Goal: Transaction & Acquisition: Purchase product/service

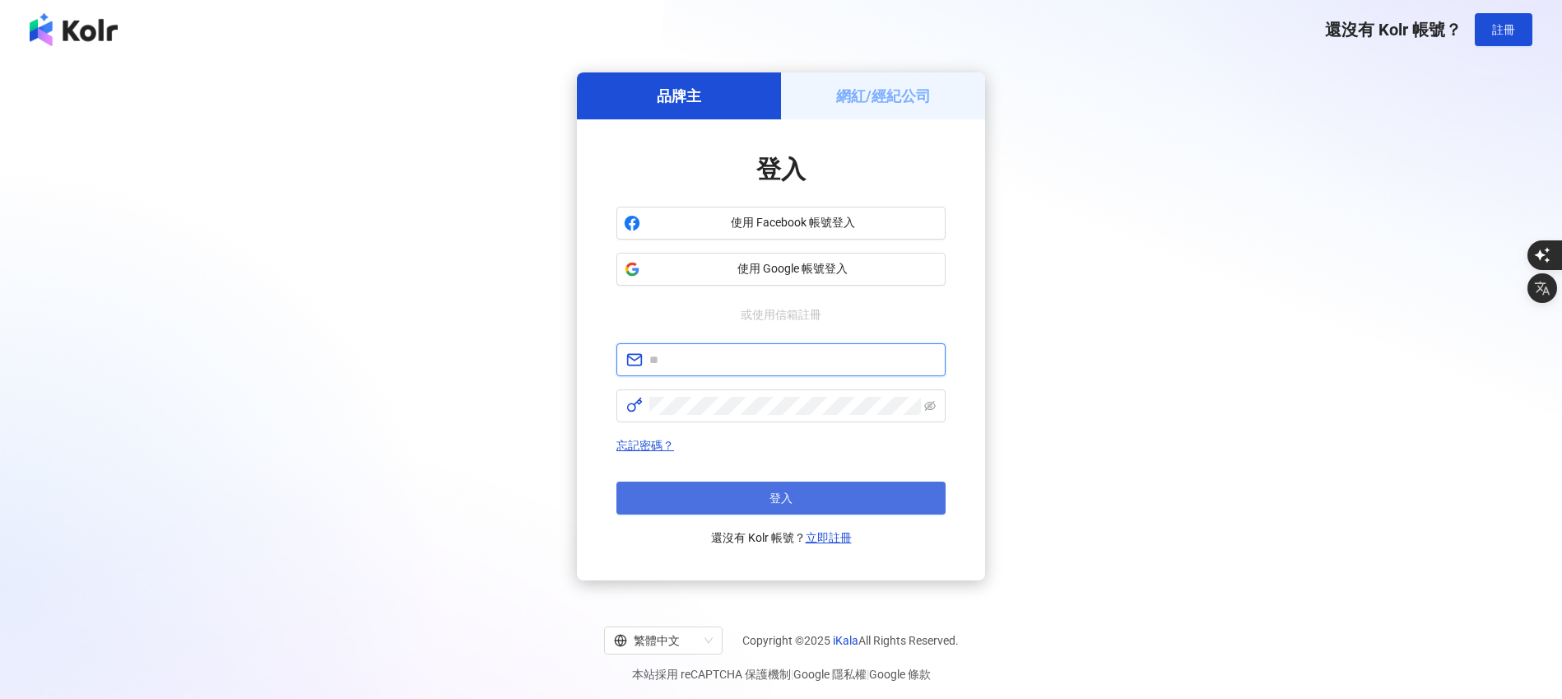
type input "**********"
click at [746, 504] on button "登入" at bounding box center [780, 497] width 329 height 33
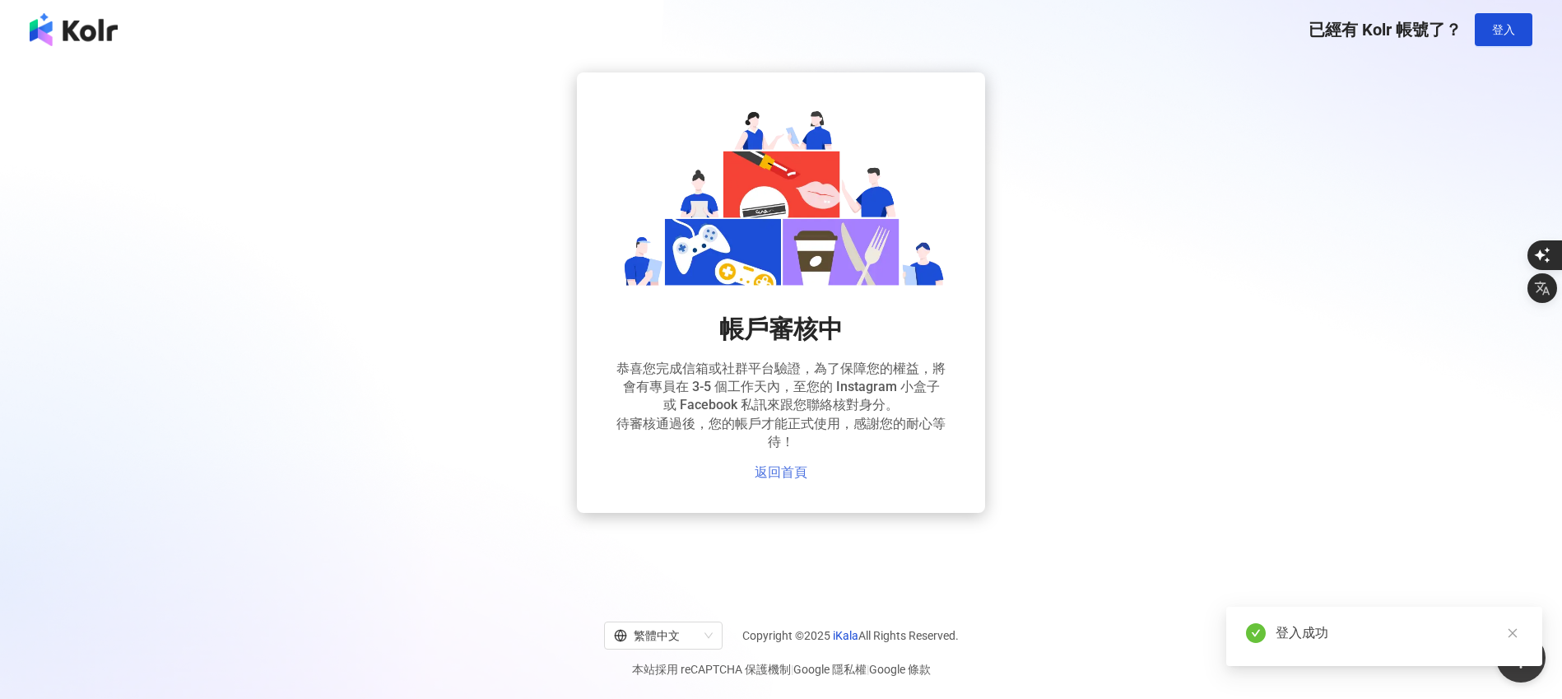
click at [790, 477] on link "返回首頁" at bounding box center [781, 472] width 53 height 15
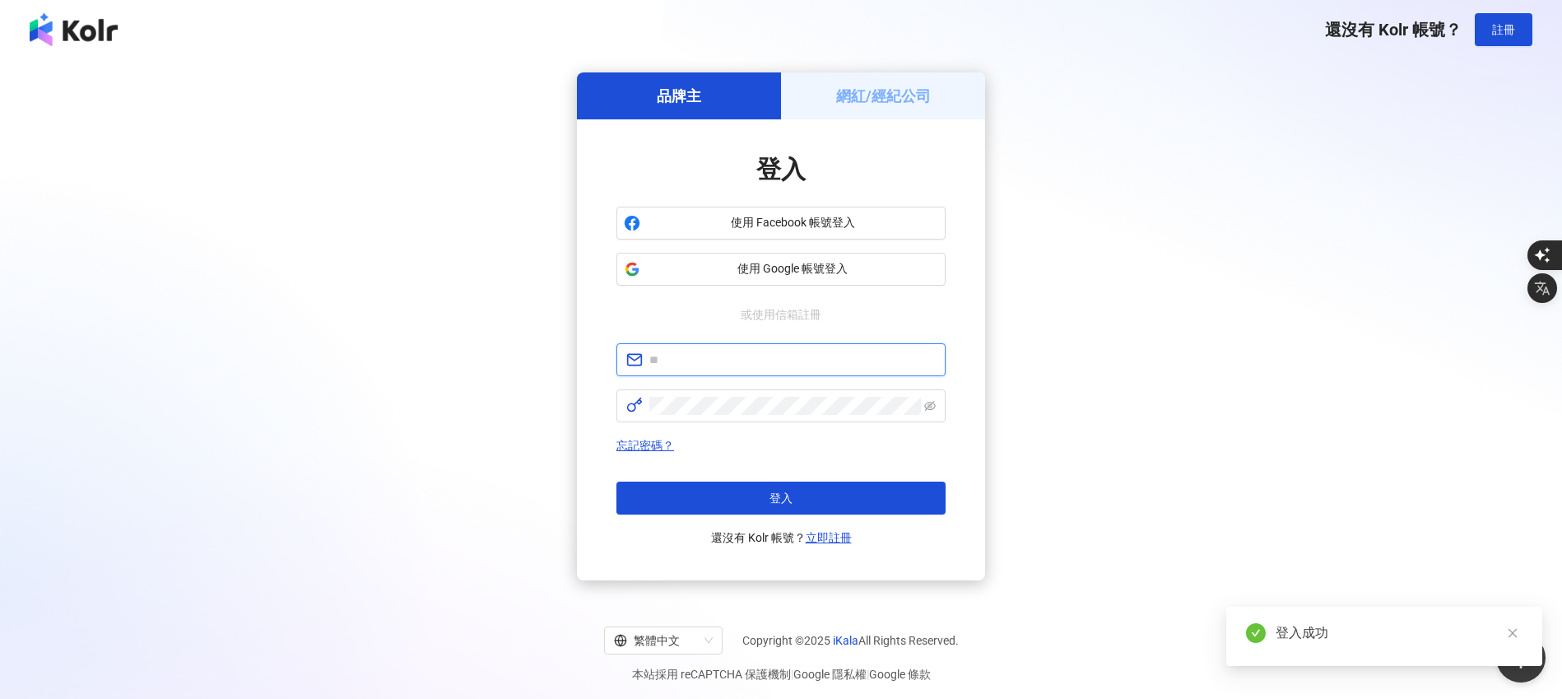
type input "**********"
click at [792, 265] on span "使用 Google 帳號登入" at bounding box center [792, 269] width 291 height 16
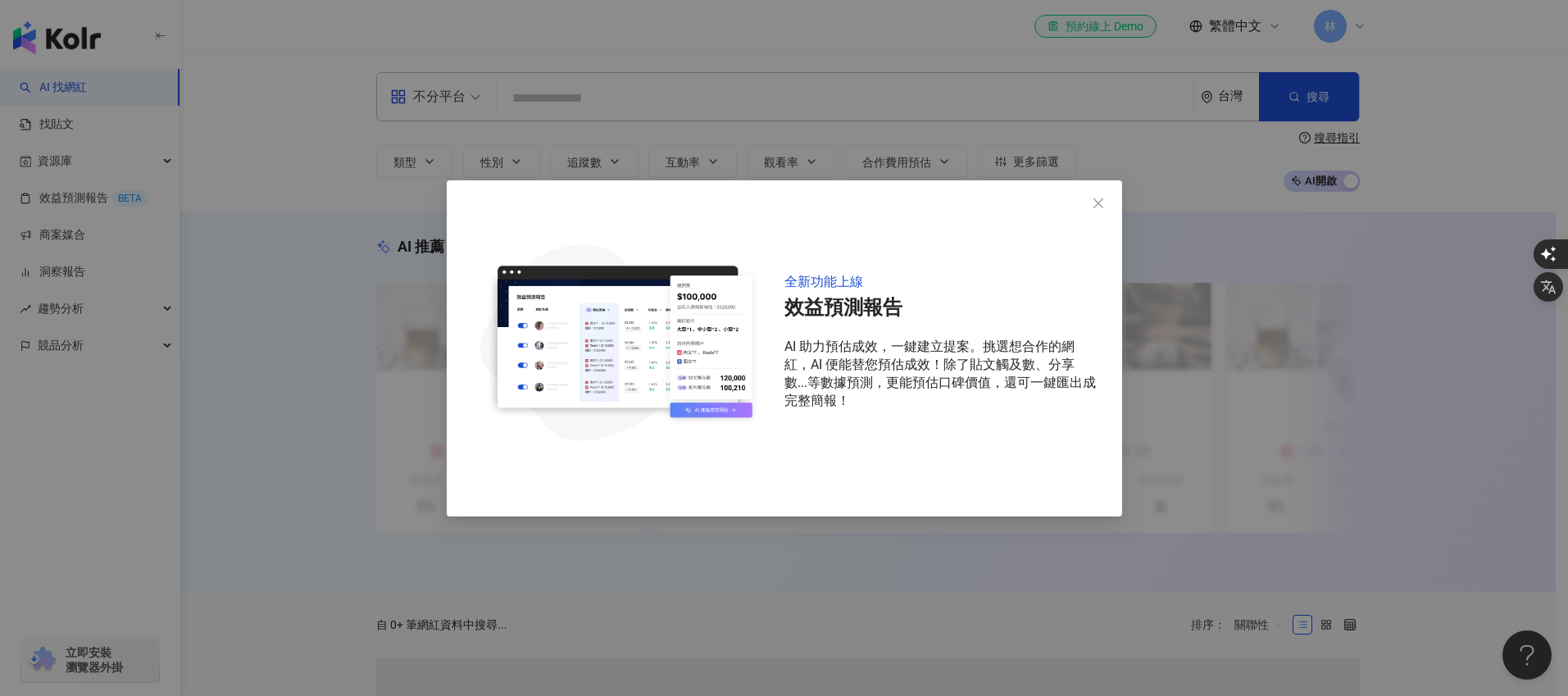
click at [1102, 200] on icon "close" at bounding box center [1099, 203] width 10 height 10
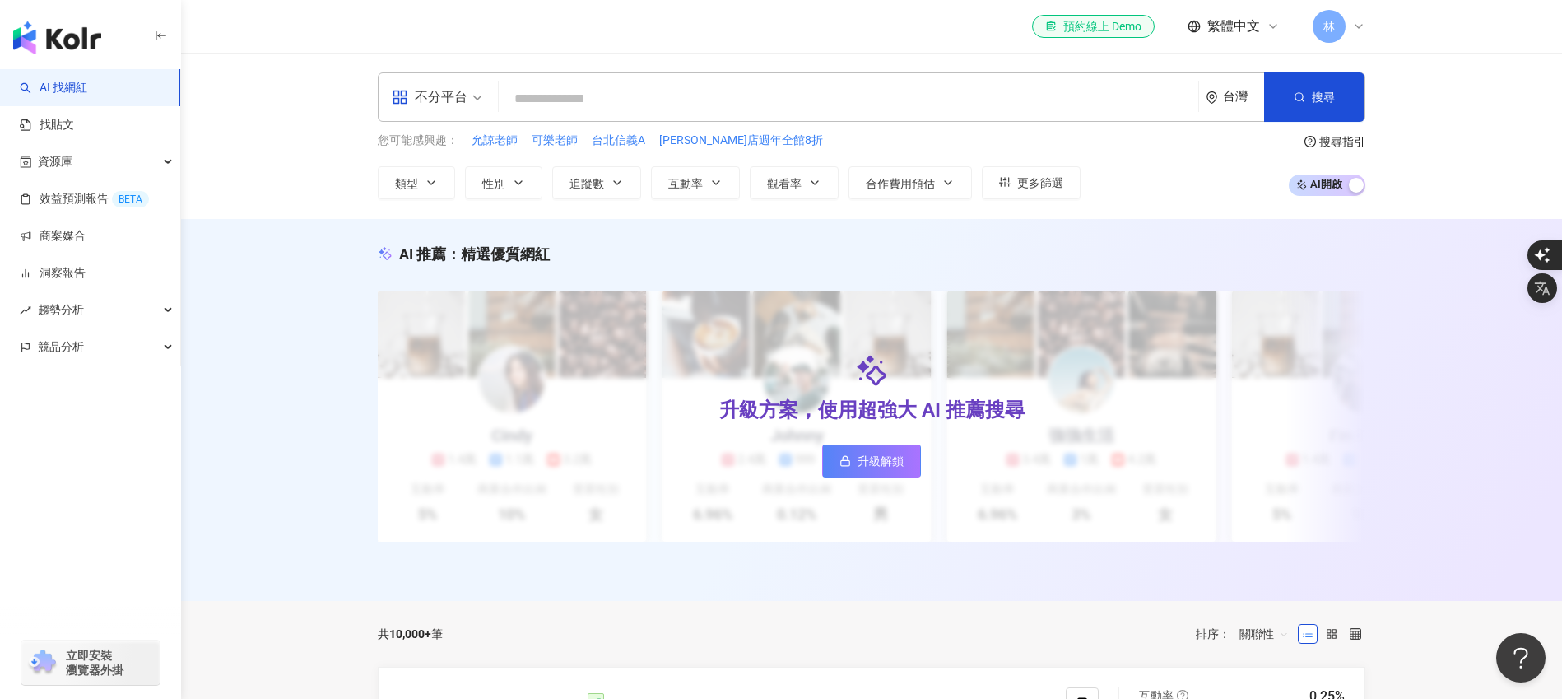
click at [1343, 28] on span "林" at bounding box center [1329, 26] width 33 height 33
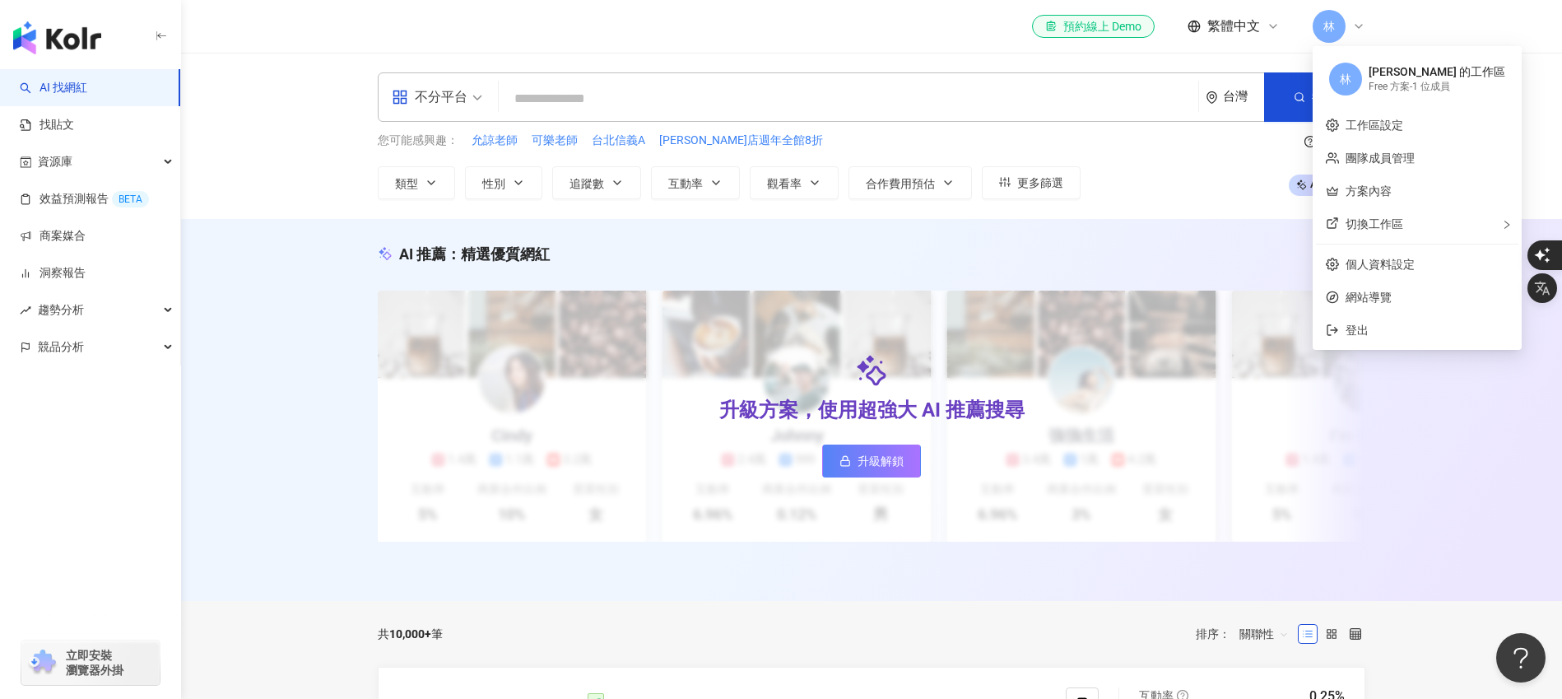
click at [598, 105] on input "search" at bounding box center [848, 98] width 686 height 31
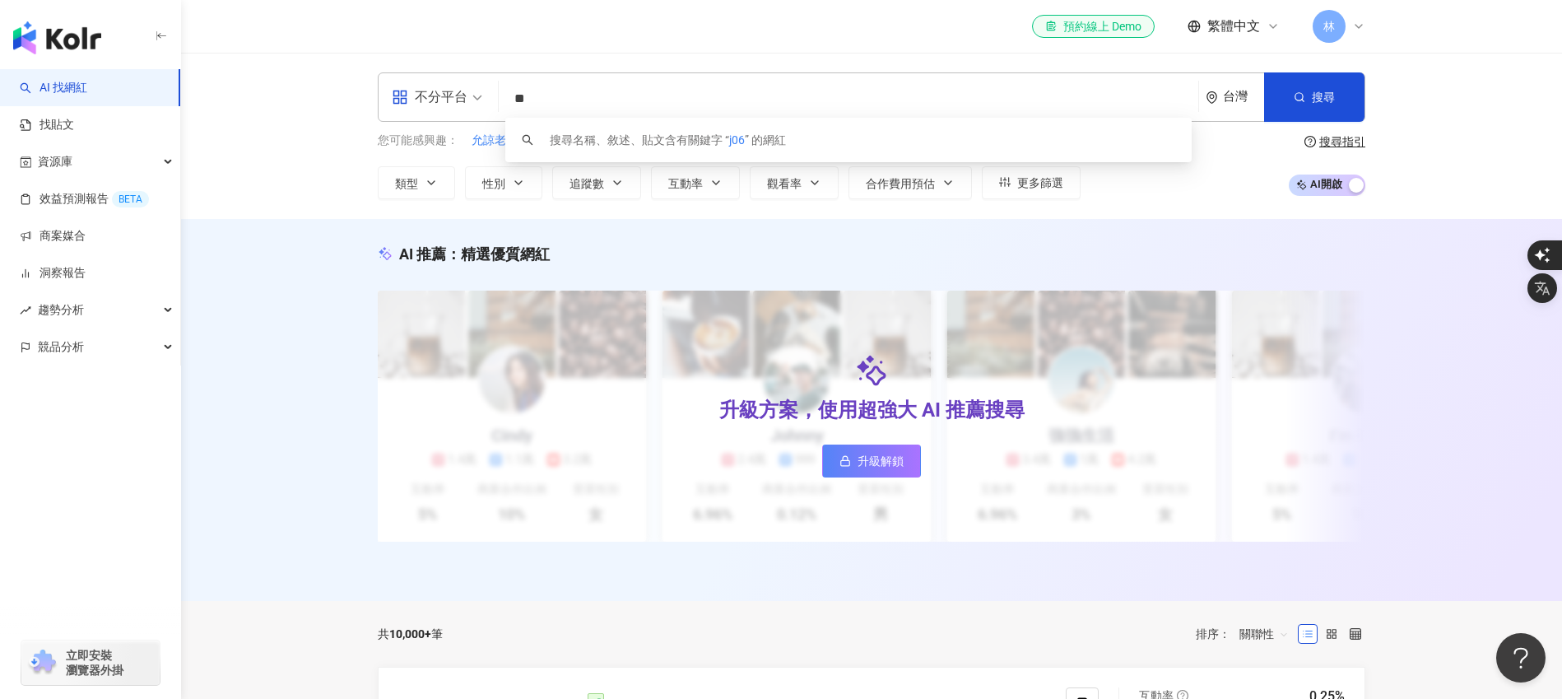
type input "*"
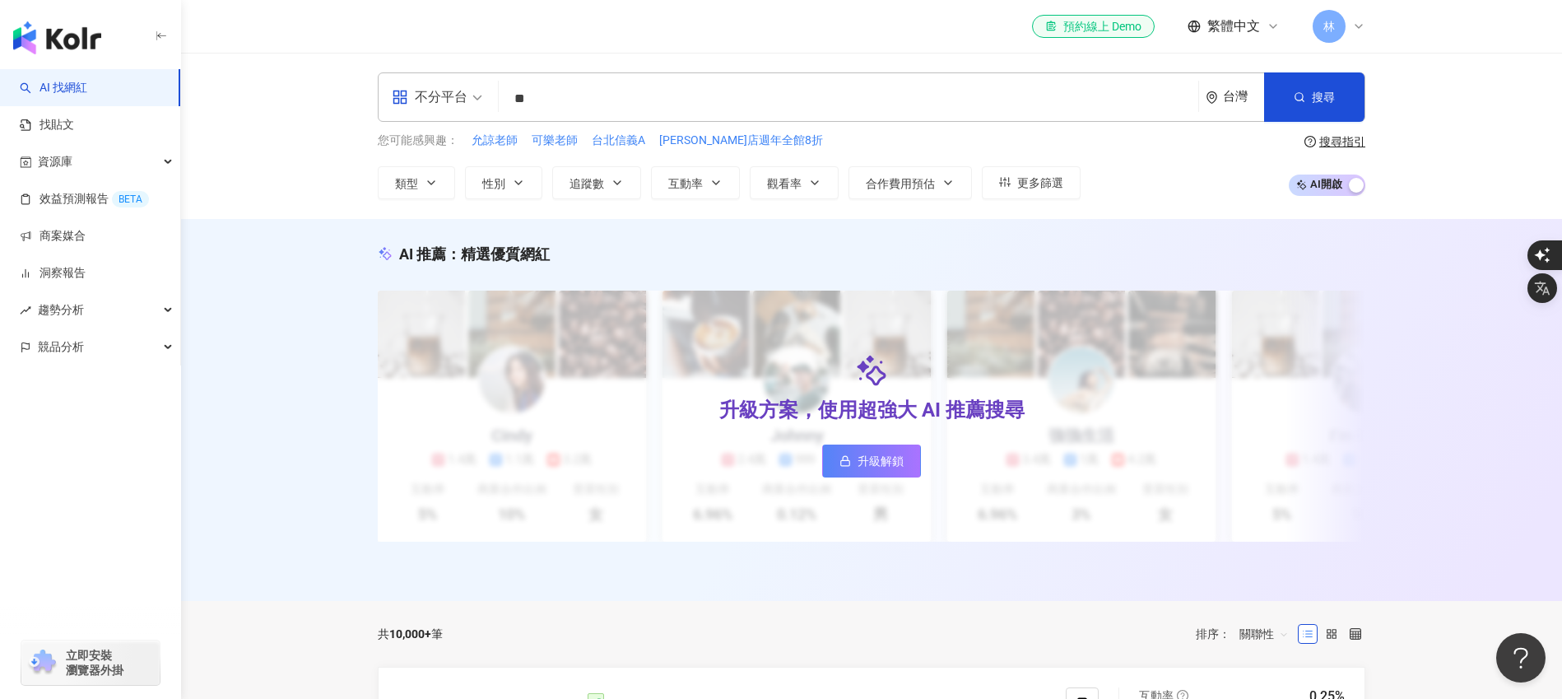
type input "**"
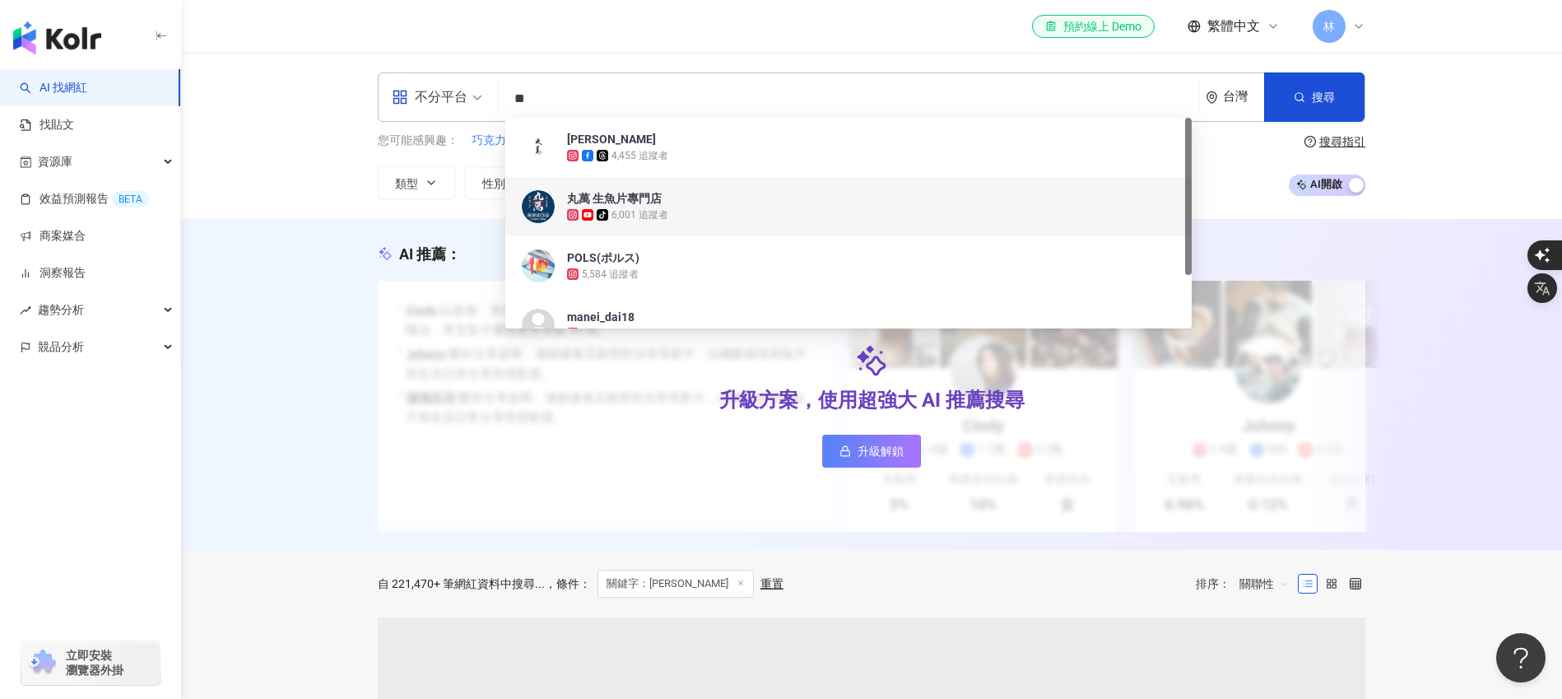
click at [650, 207] on div "tiktok-icon 6,001 追蹤者" at bounding box center [871, 215] width 608 height 16
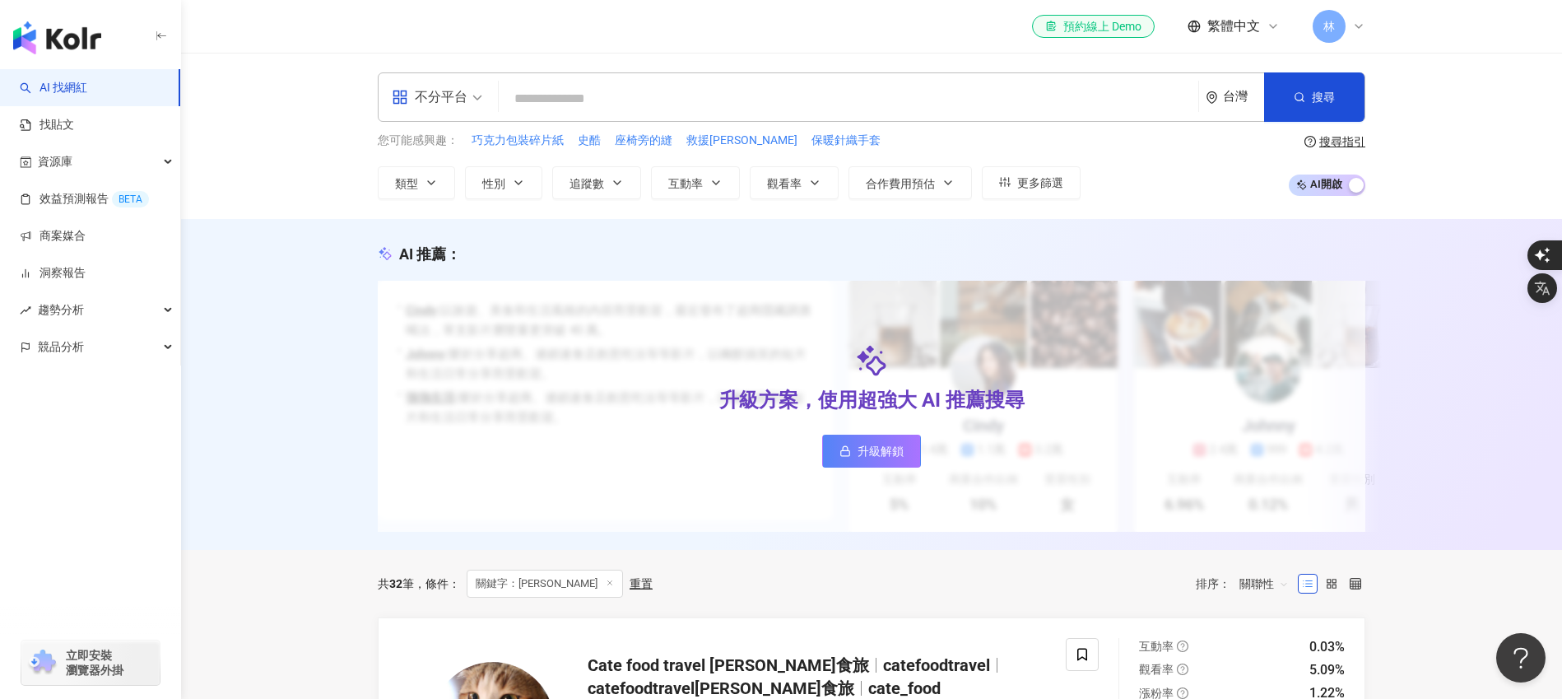
click at [1228, 23] on span "繁體中文" at bounding box center [1233, 26] width 53 height 18
click at [532, 38] on div "el-icon-cs 預約線上 Demo 繁體中文 林" at bounding box center [872, 26] width 988 height 53
click at [74, 127] on link "找貼文" at bounding box center [47, 125] width 54 height 16
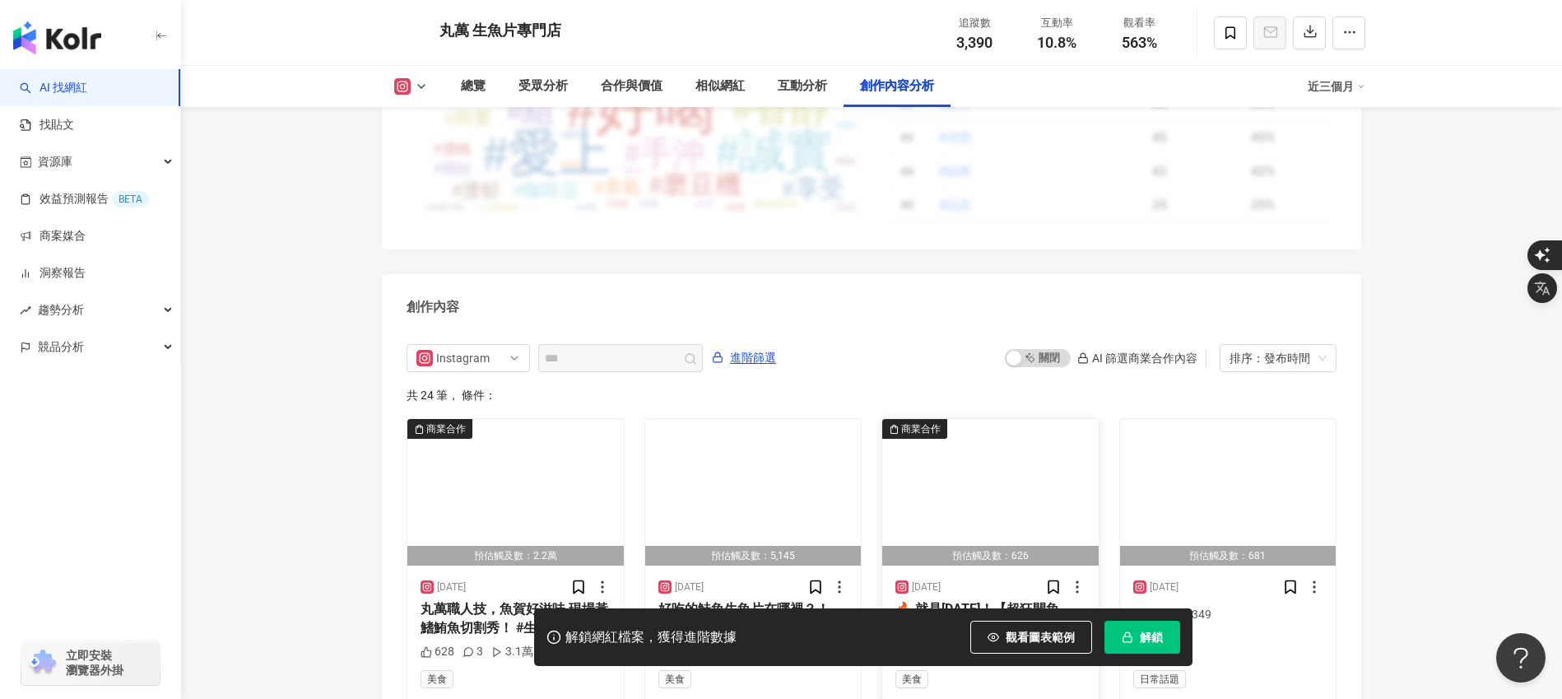
scroll to position [4895, 0]
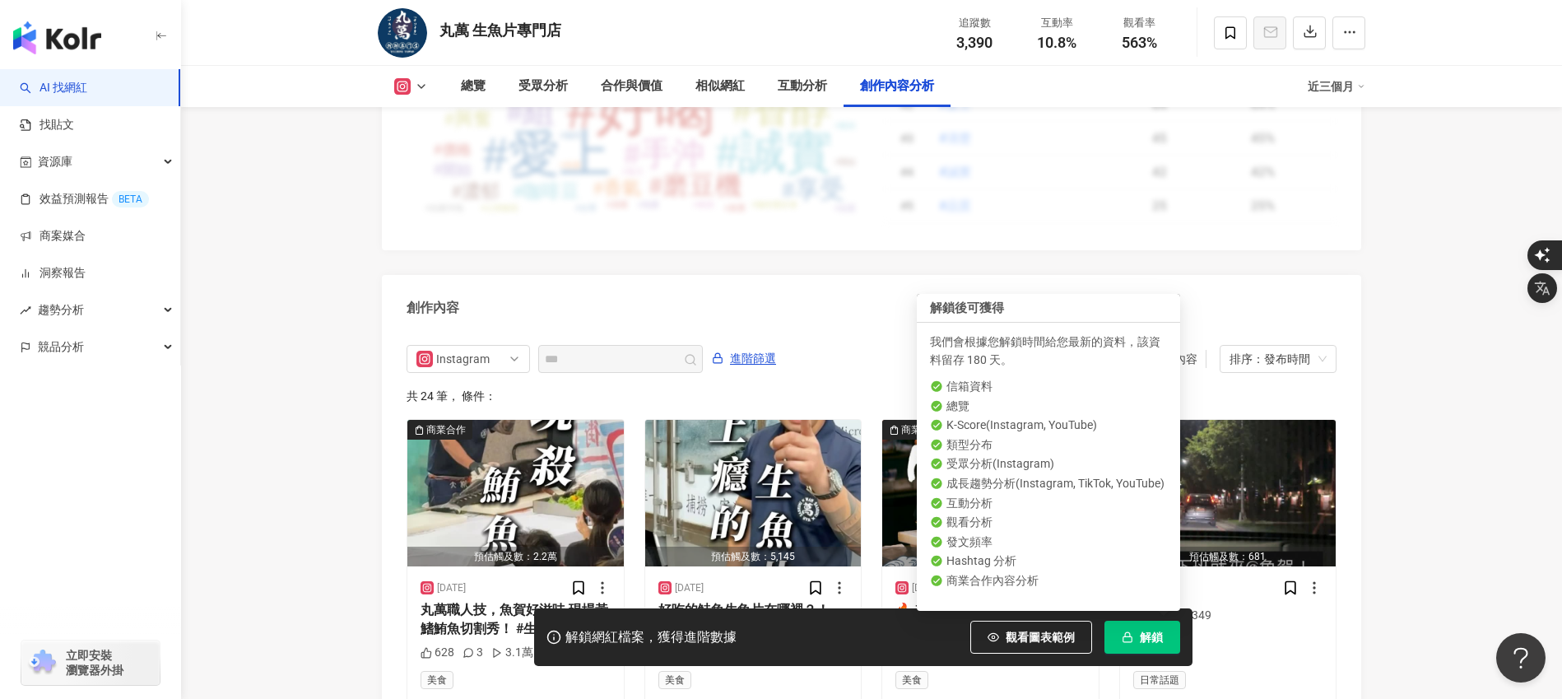
click at [1139, 632] on button "解鎖" at bounding box center [1142, 637] width 76 height 33
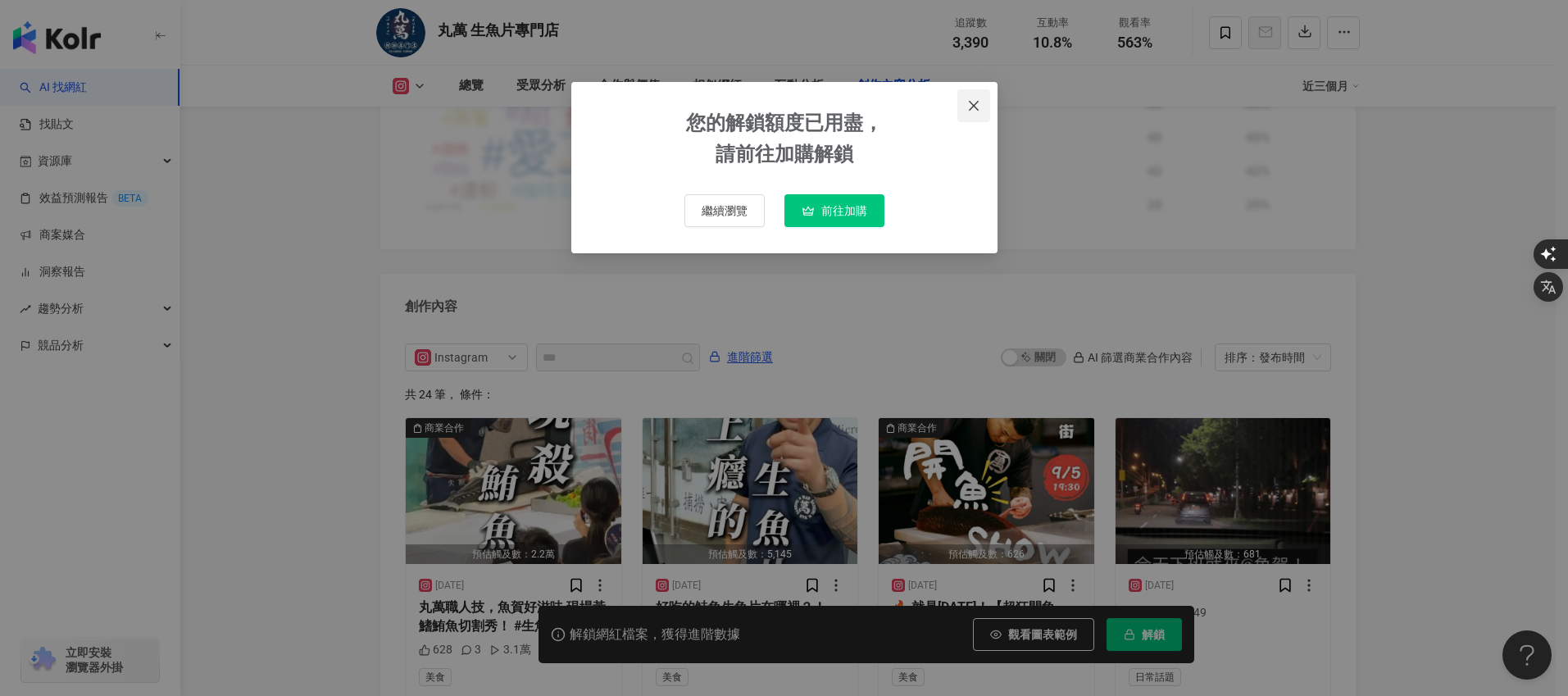
click at [974, 104] on icon "close" at bounding box center [973, 106] width 13 height 13
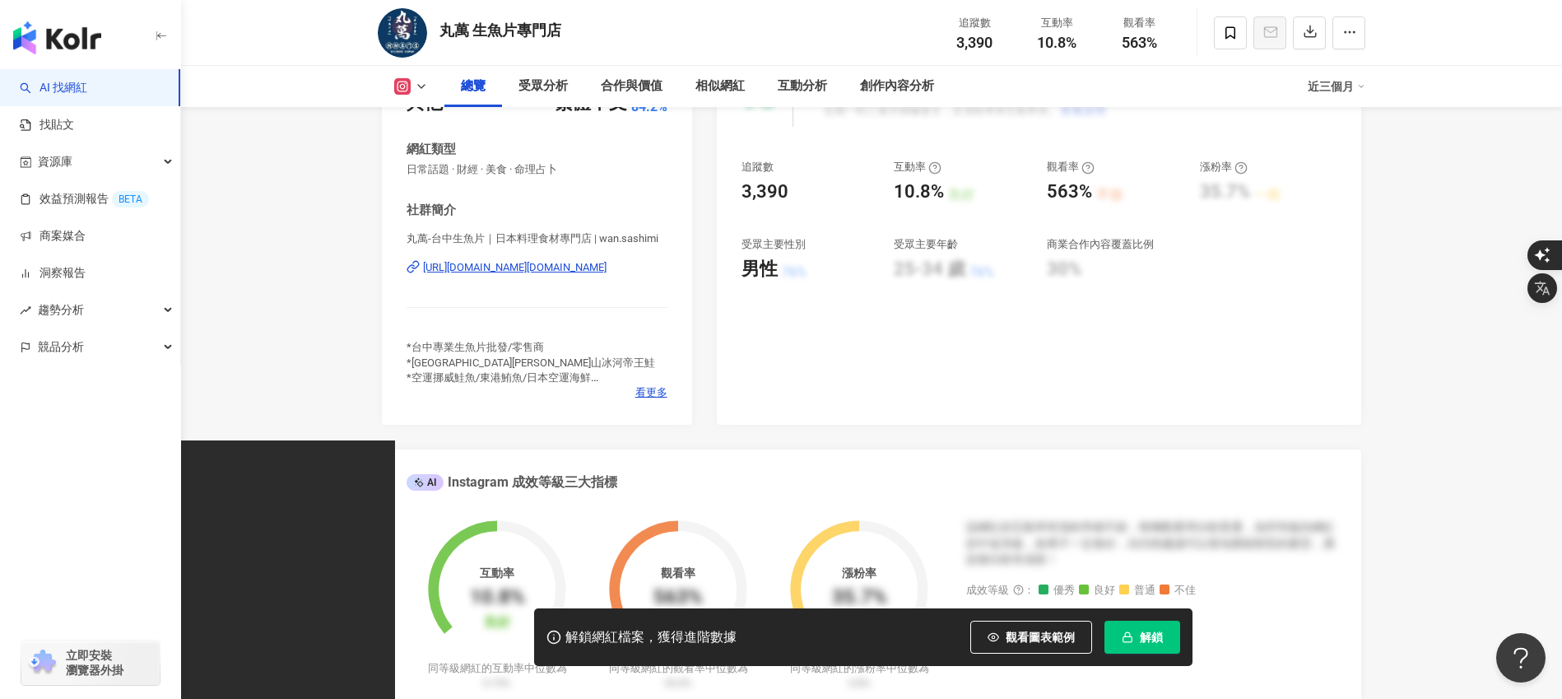
scroll to position [283, 0]
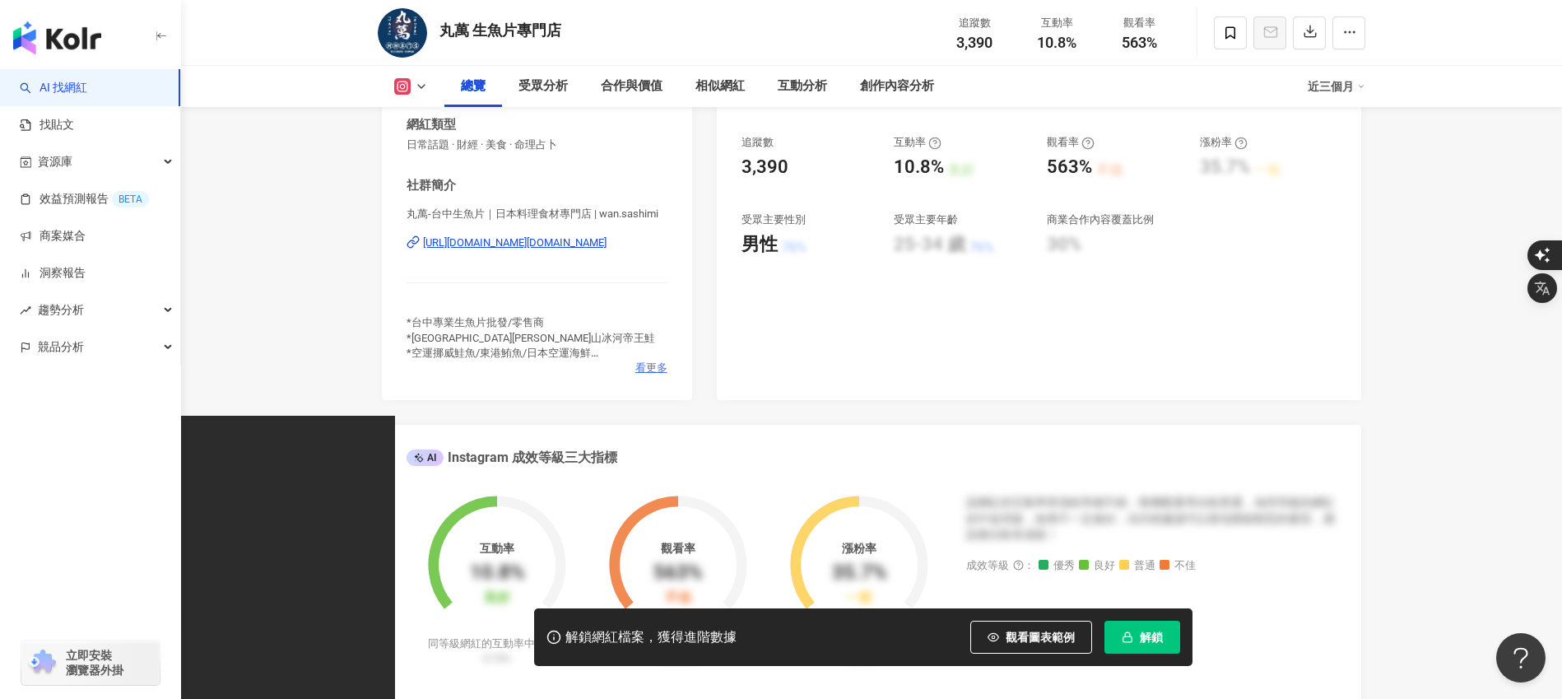
click at [660, 362] on span "看更多" at bounding box center [651, 367] width 32 height 15
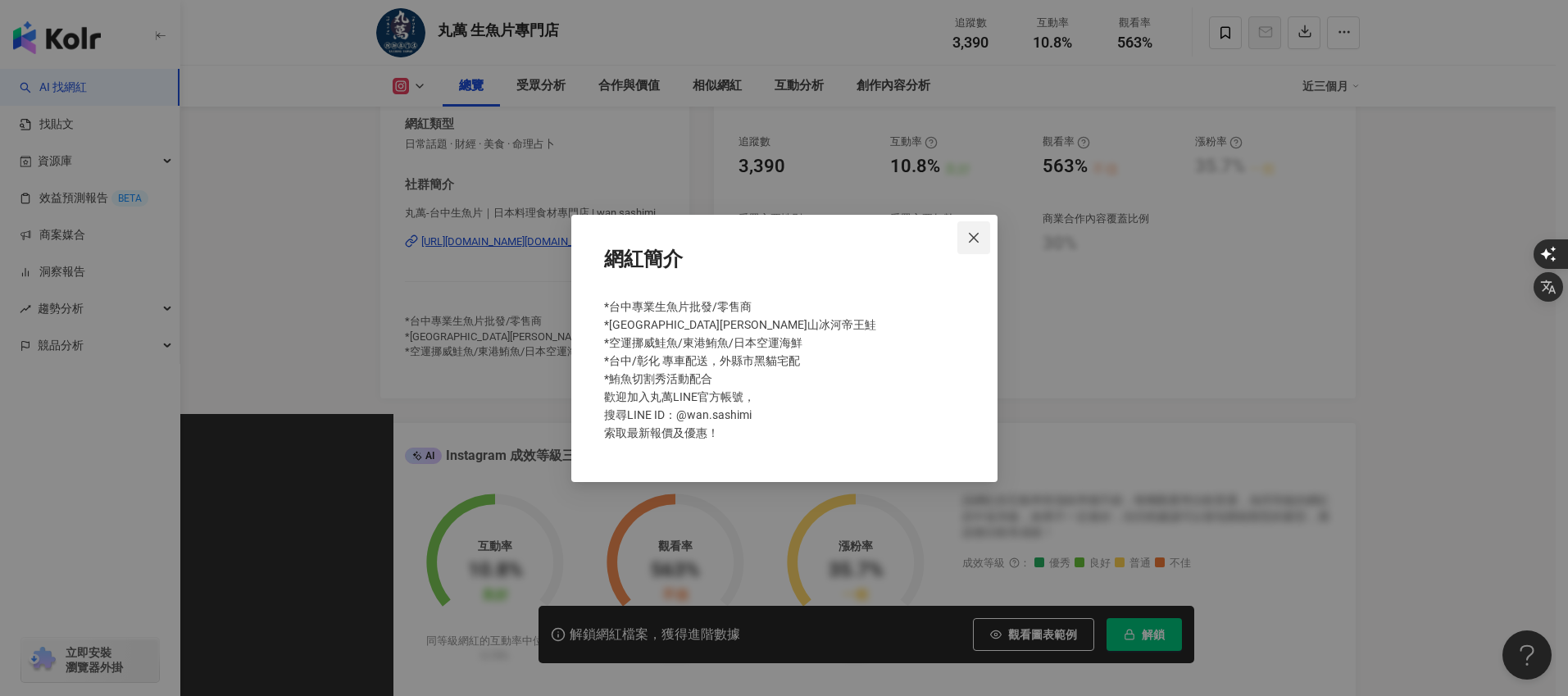
click at [967, 241] on icon "close" at bounding box center [973, 237] width 13 height 13
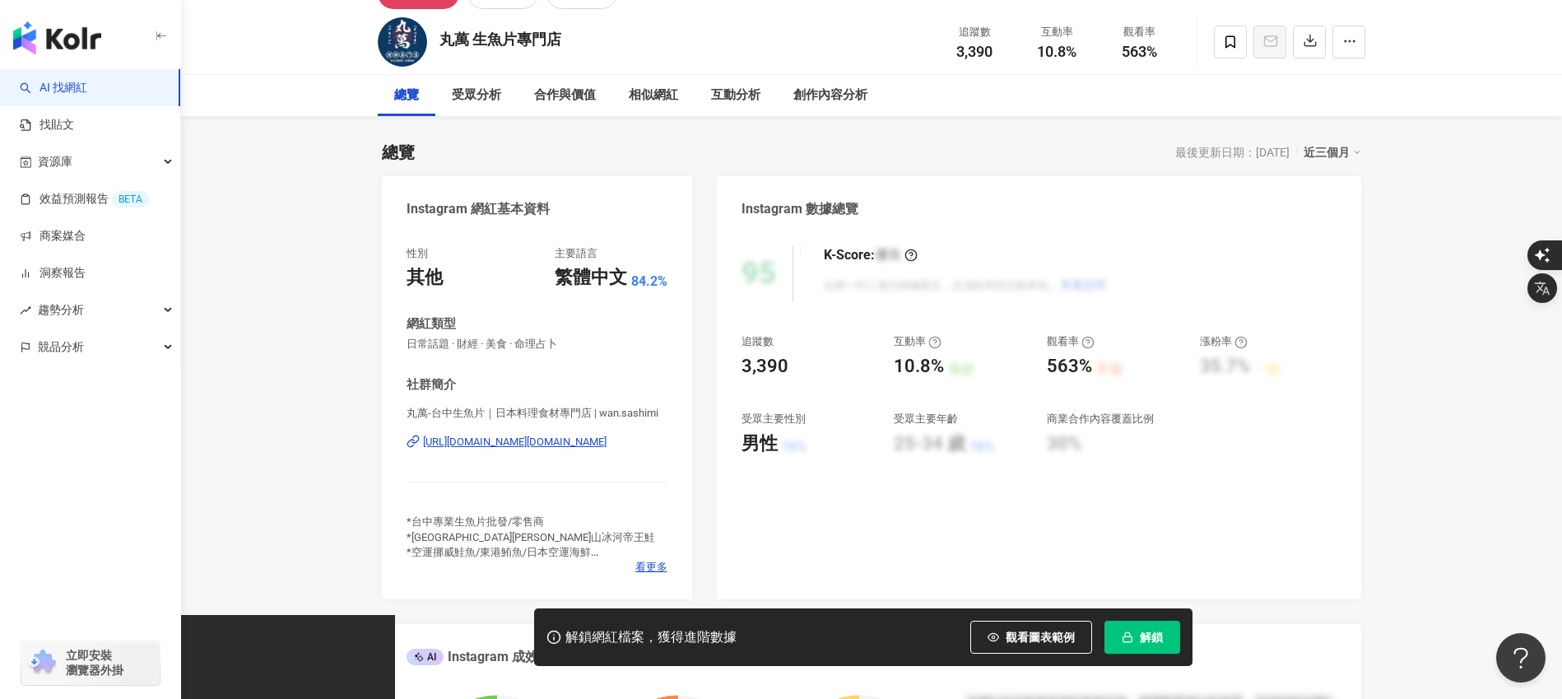
scroll to position [0, 0]
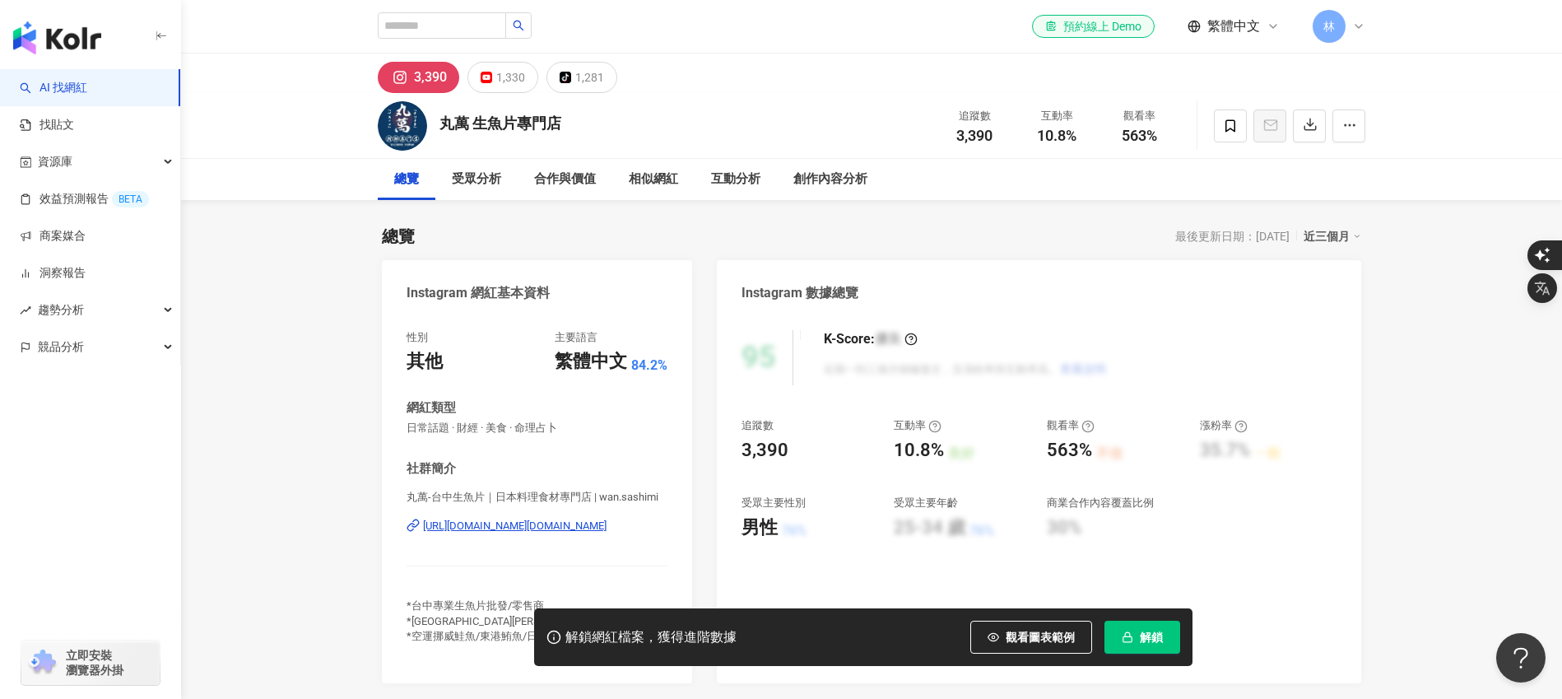
click at [1170, 653] on div "解鎖網紅檔案，獲得進階數據 觀看圖表範例 點擊後模糊區塊會顯示範例資料，僅提供預覽非真實數據 解鎖" at bounding box center [863, 637] width 658 height 58
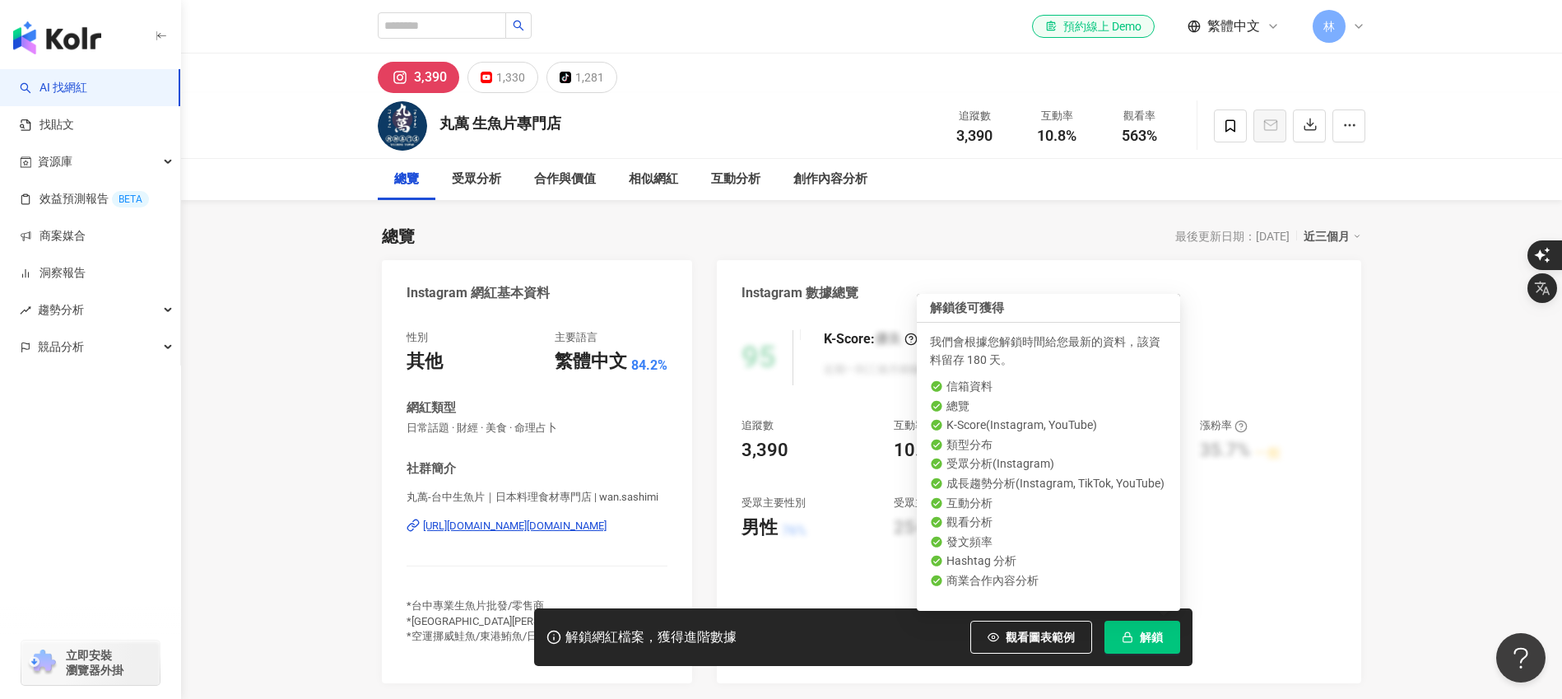
click at [1165, 635] on button "解鎖" at bounding box center [1142, 637] width 76 height 33
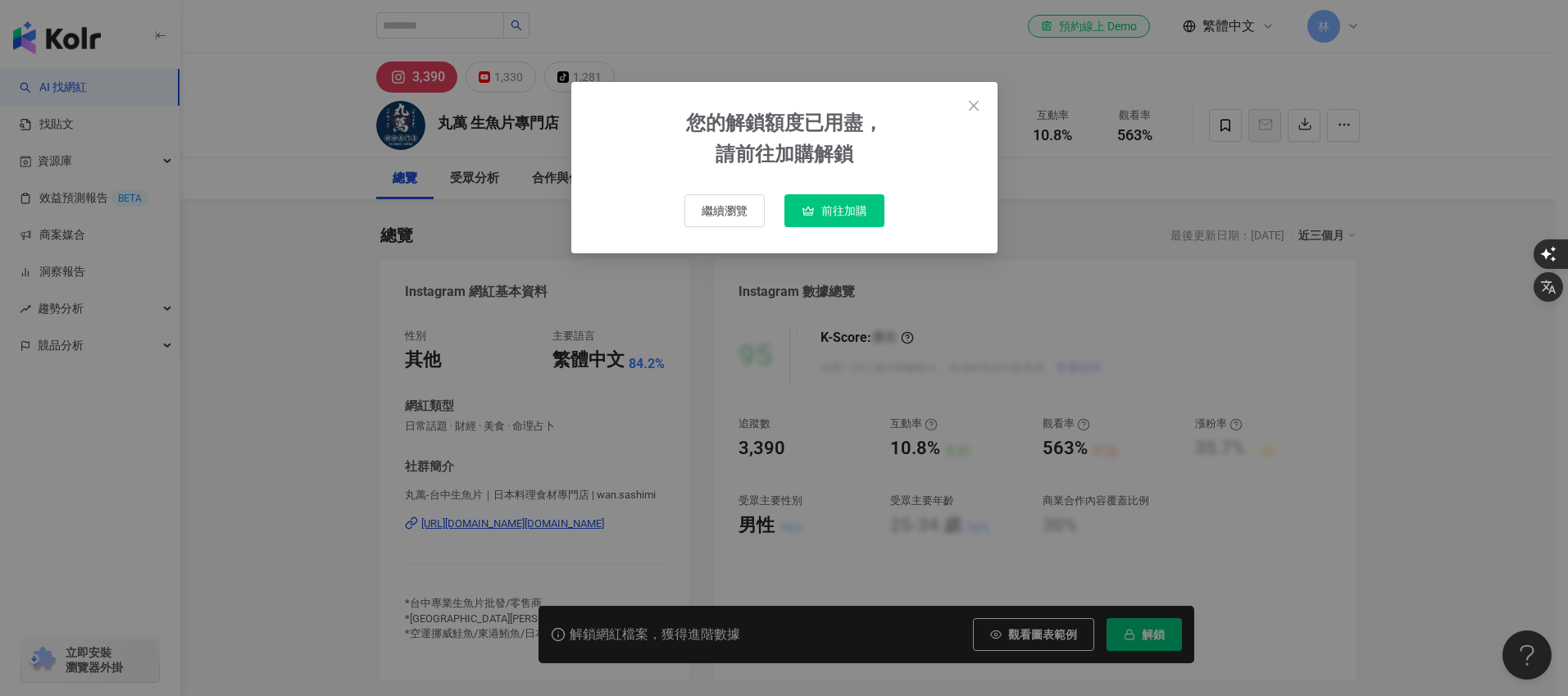
click at [855, 206] on span "前往加購" at bounding box center [845, 210] width 46 height 13
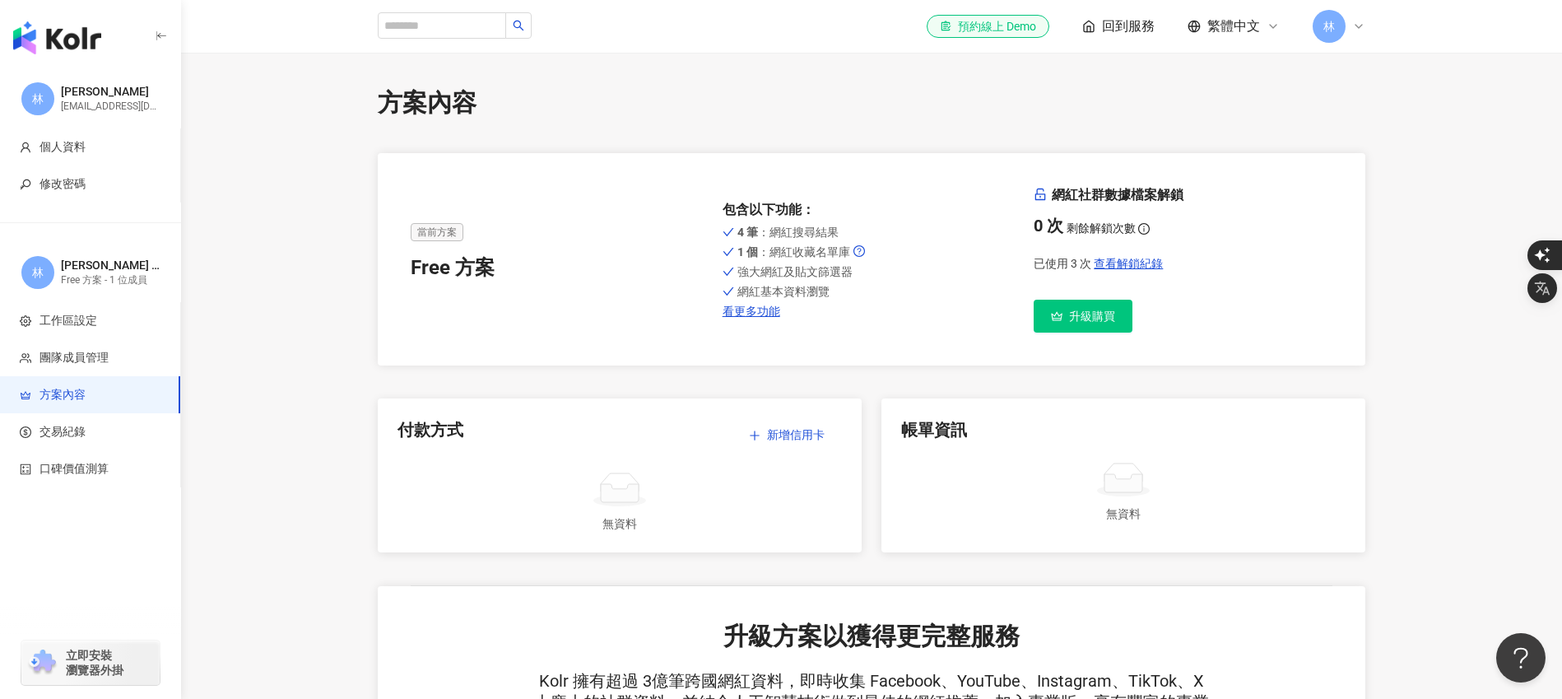
click at [1105, 319] on span "升級購買" at bounding box center [1092, 315] width 46 height 13
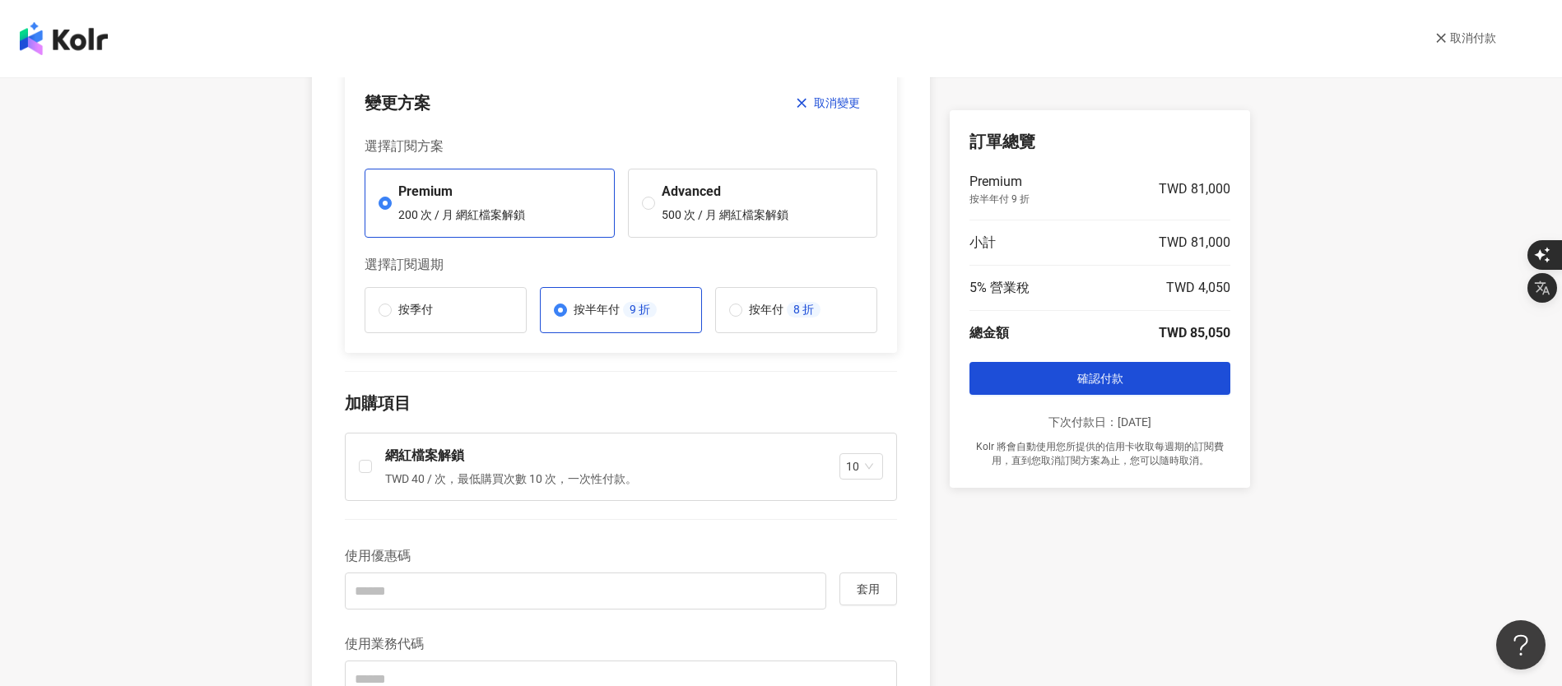
scroll to position [138, 0]
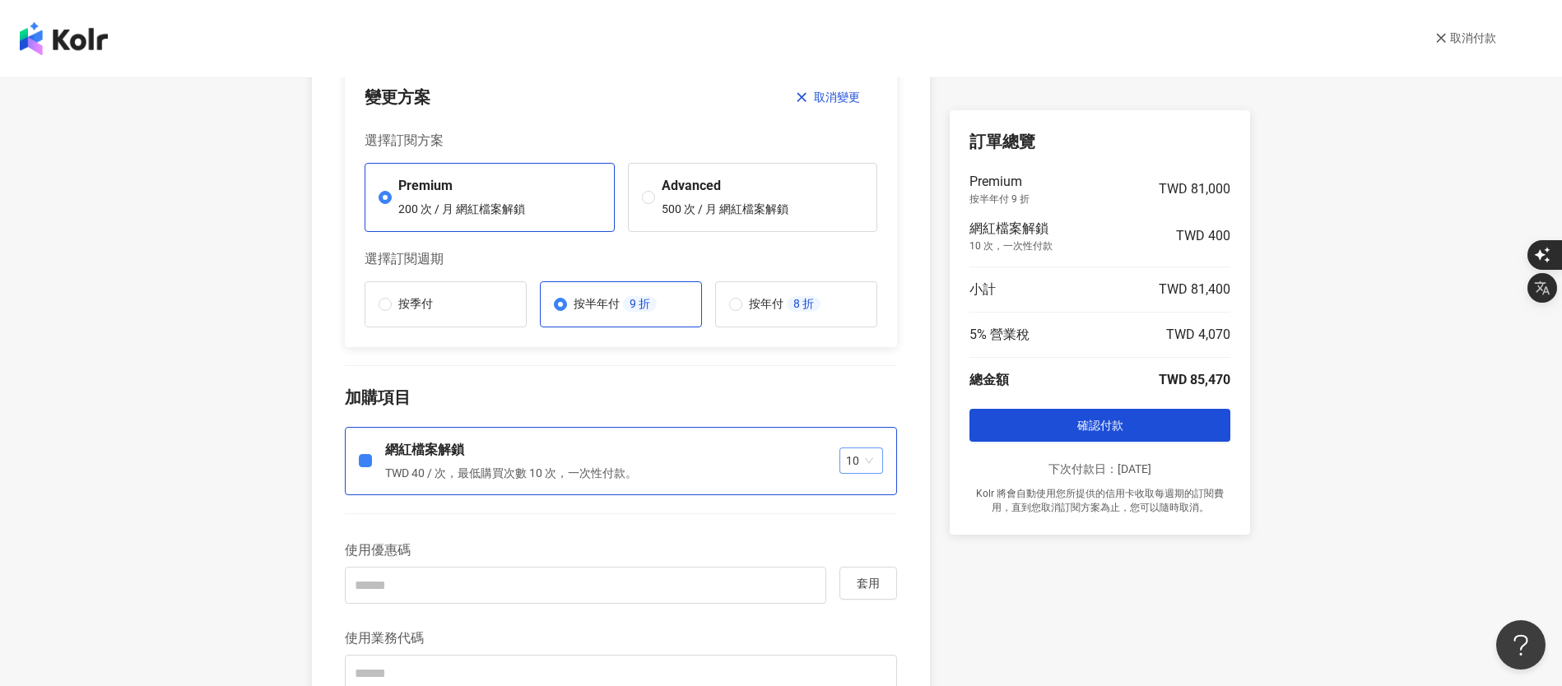
click at [870, 464] on span "10" at bounding box center [861, 461] width 30 height 25
click at [855, 491] on div "10" at bounding box center [857, 495] width 20 height 18
click at [664, 403] on p "加購項目" at bounding box center [621, 397] width 552 height 23
click at [802, 97] on button "取消變更" at bounding box center [828, 97] width 99 height 33
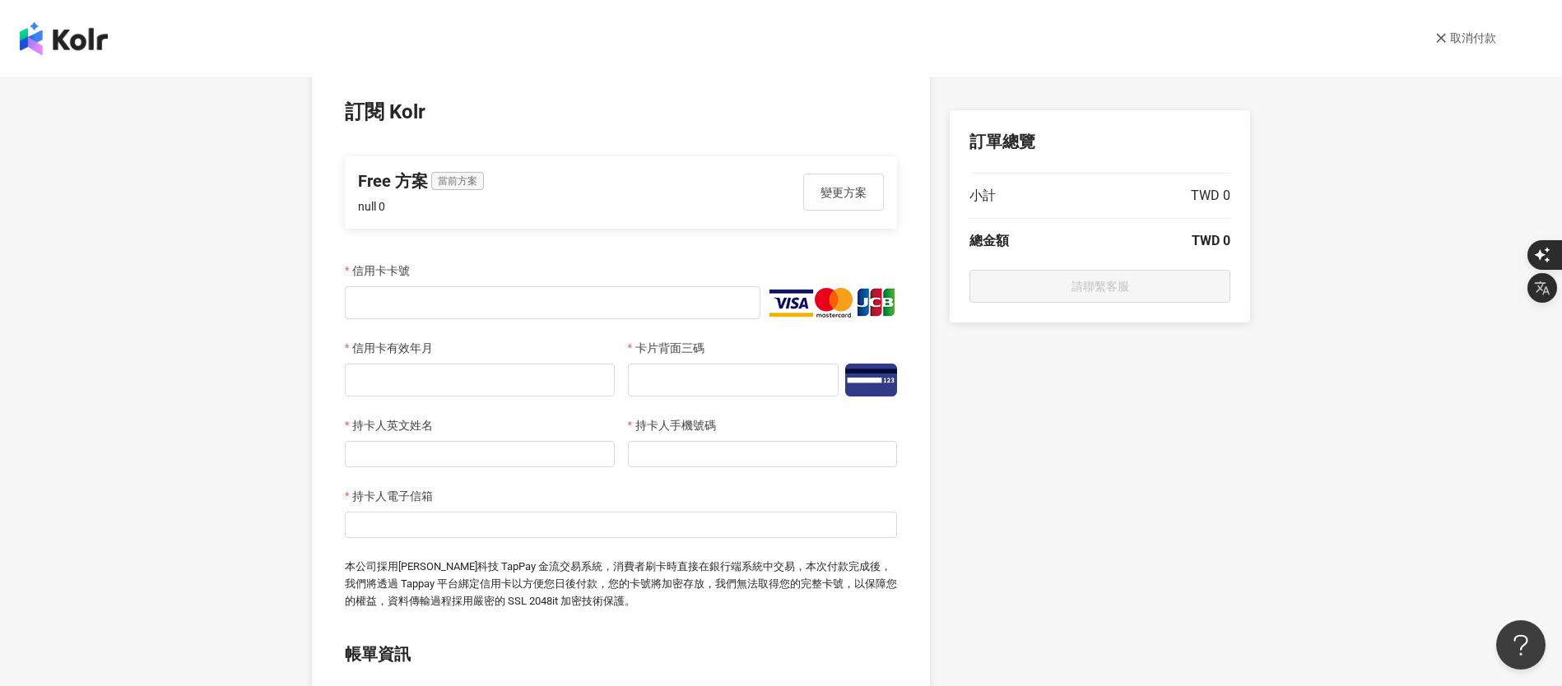
scroll to position [0, 0]
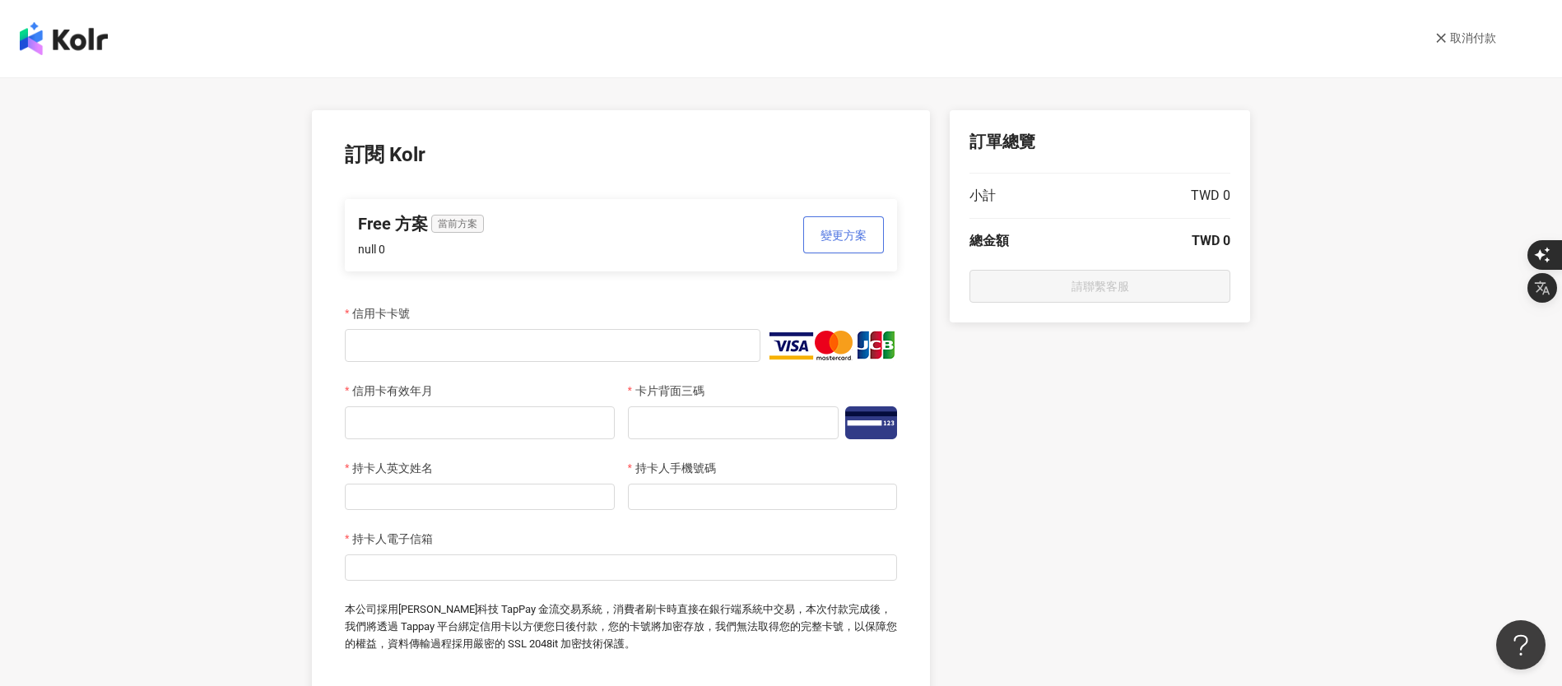
click at [821, 227] on button "變更方案" at bounding box center [843, 234] width 81 height 37
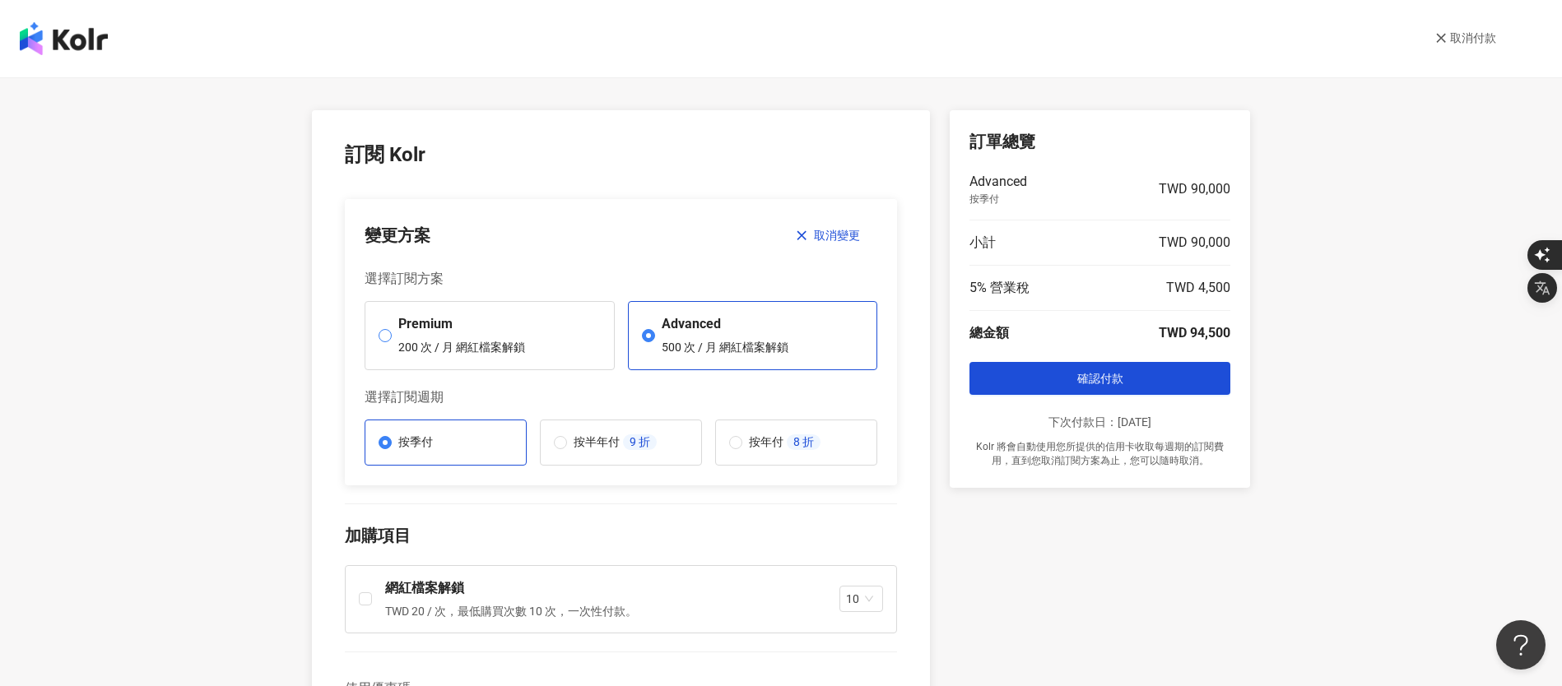
click at [398, 333] on p "Premium" at bounding box center [461, 324] width 127 height 18
drag, startPoint x: 387, startPoint y: 342, endPoint x: 439, endPoint y: 344, distance: 51.9
click at [392, 342] on span "Premium 200 次 / 月 網紅檔案解鎖" at bounding box center [462, 335] width 140 height 41
click at [1467, 46] on link "取消付款" at bounding box center [1465, 38] width 61 height 16
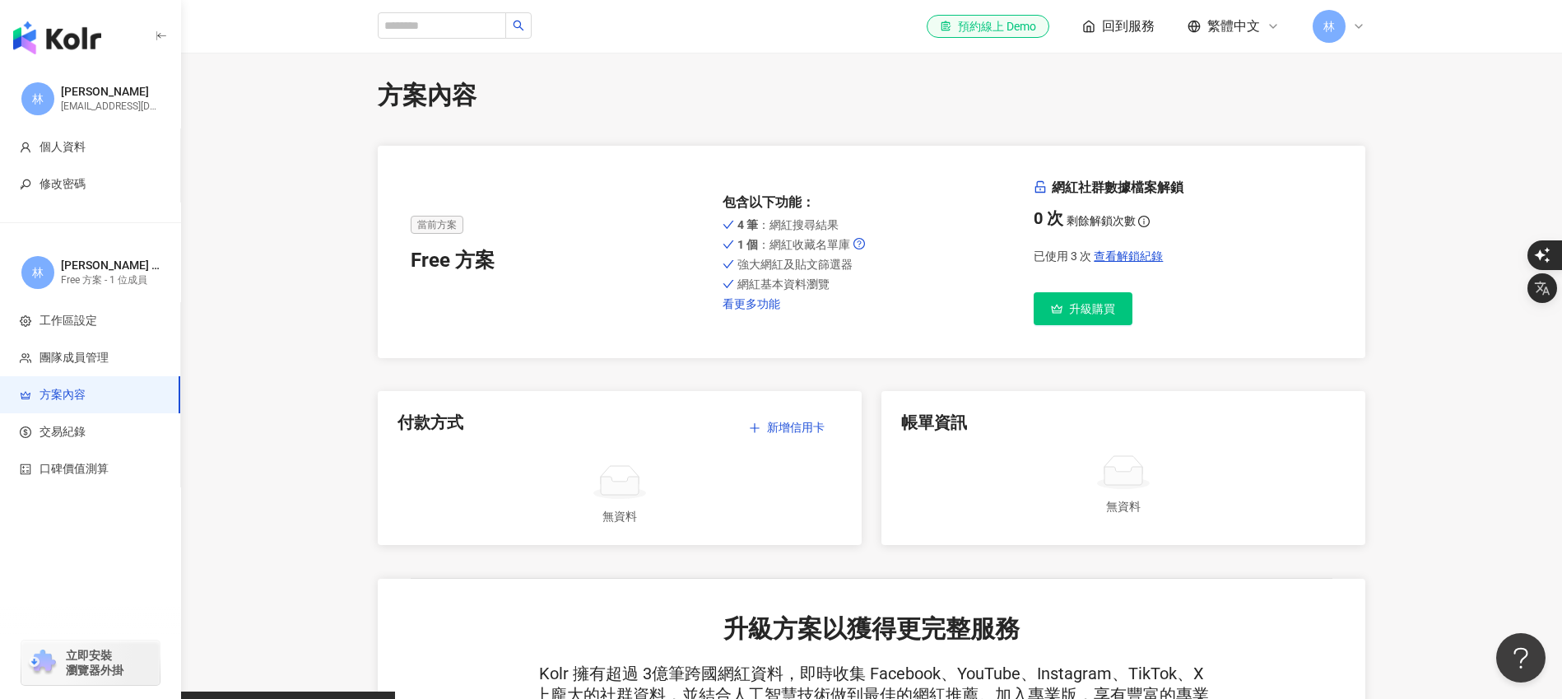
scroll to position [8, 0]
click at [751, 305] on link "看更多功能" at bounding box center [872, 302] width 299 height 13
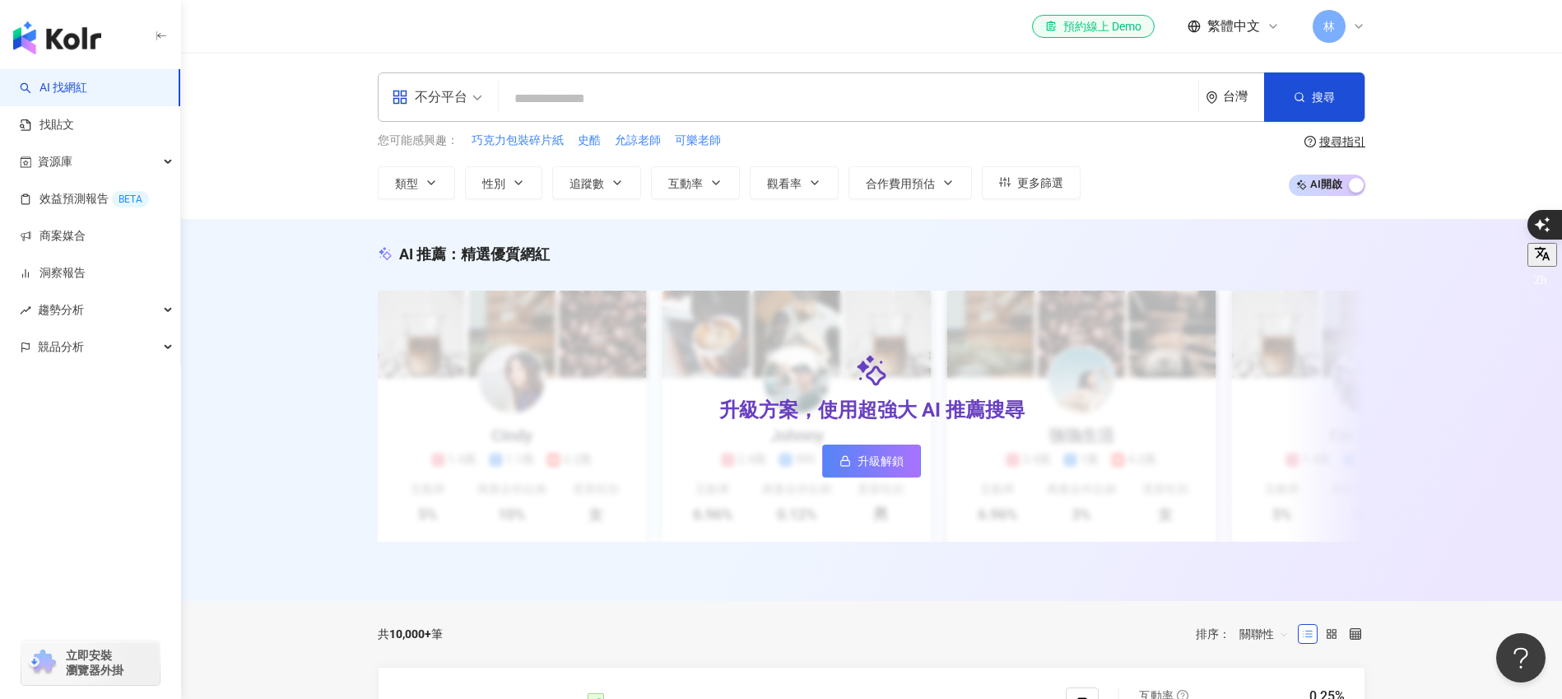
click at [629, 84] on input "search" at bounding box center [848, 98] width 686 height 31
type input "***"
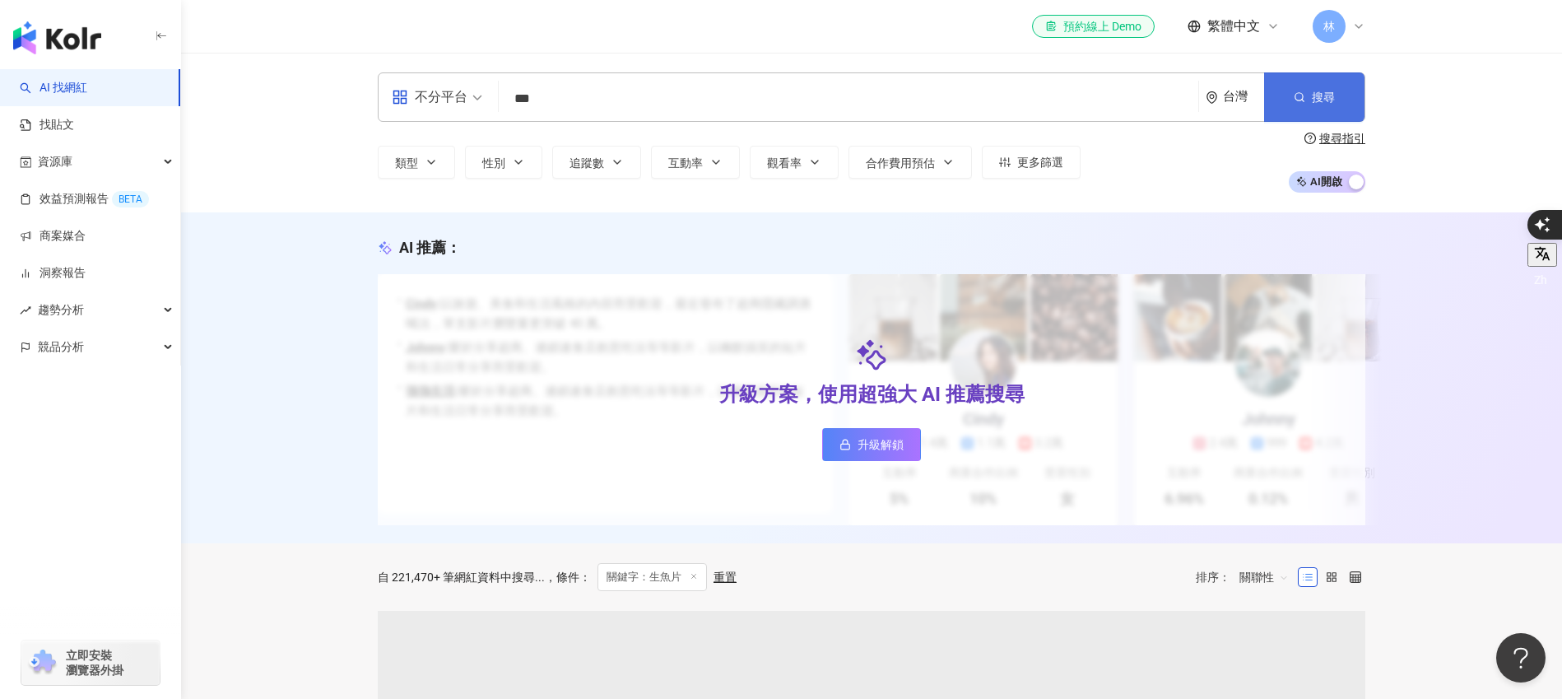
click at [1342, 102] on button "搜尋" at bounding box center [1314, 96] width 100 height 49
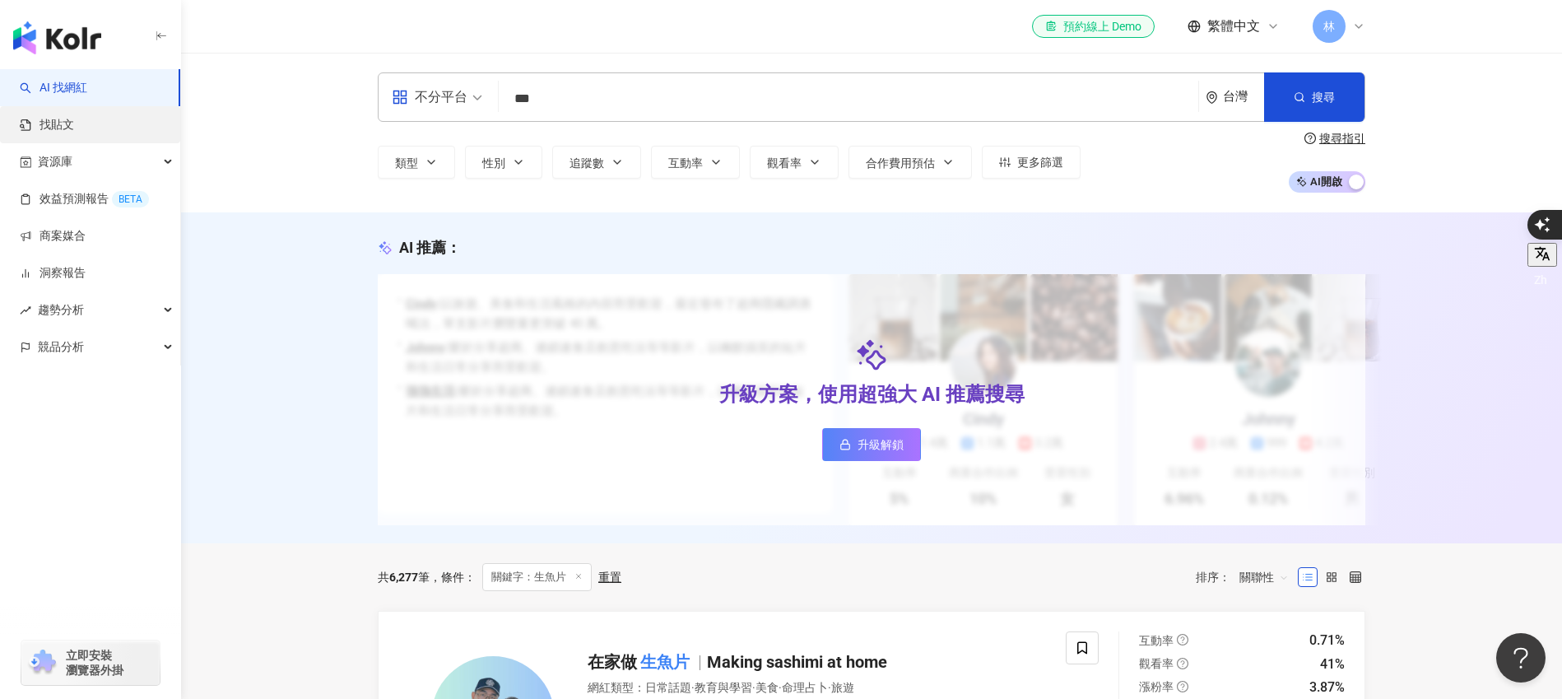
click at [74, 119] on link "找貼文" at bounding box center [47, 125] width 54 height 16
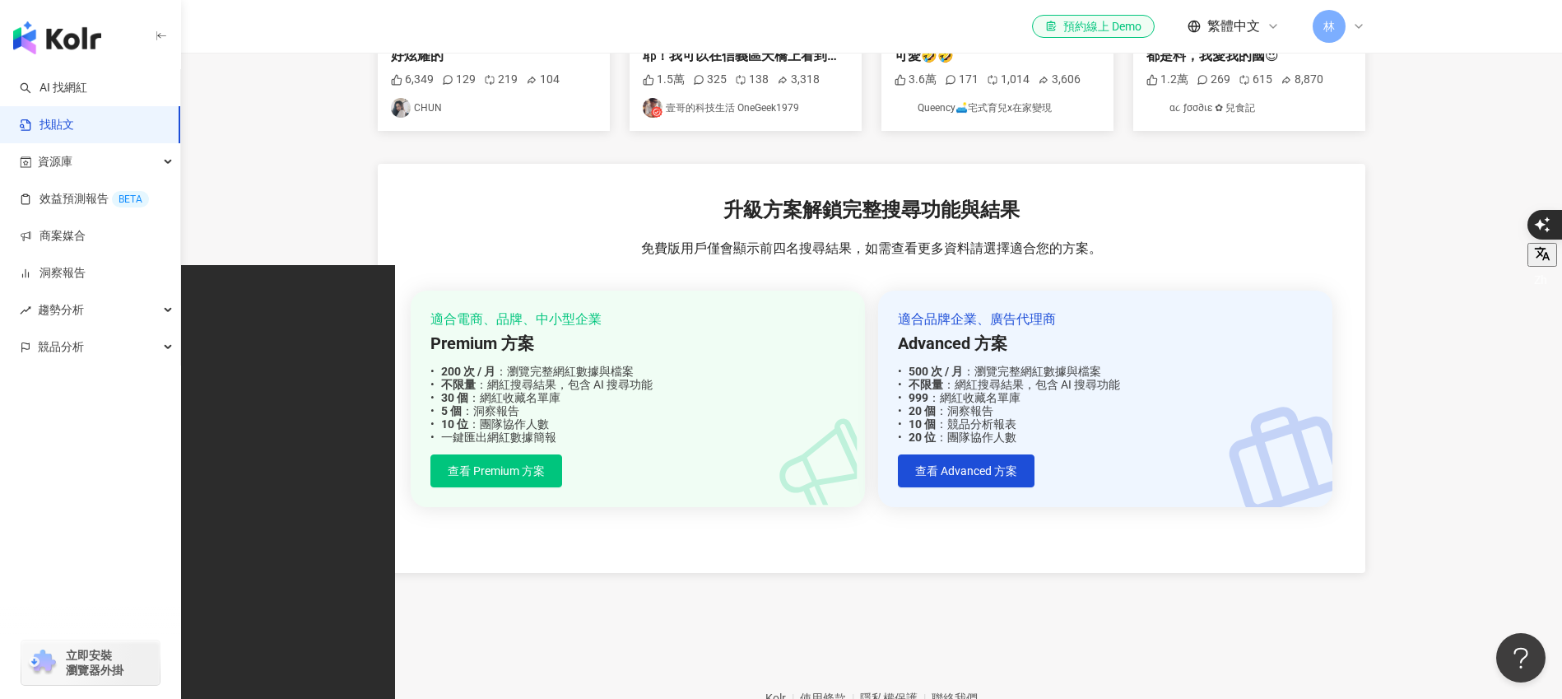
scroll to position [435, 0]
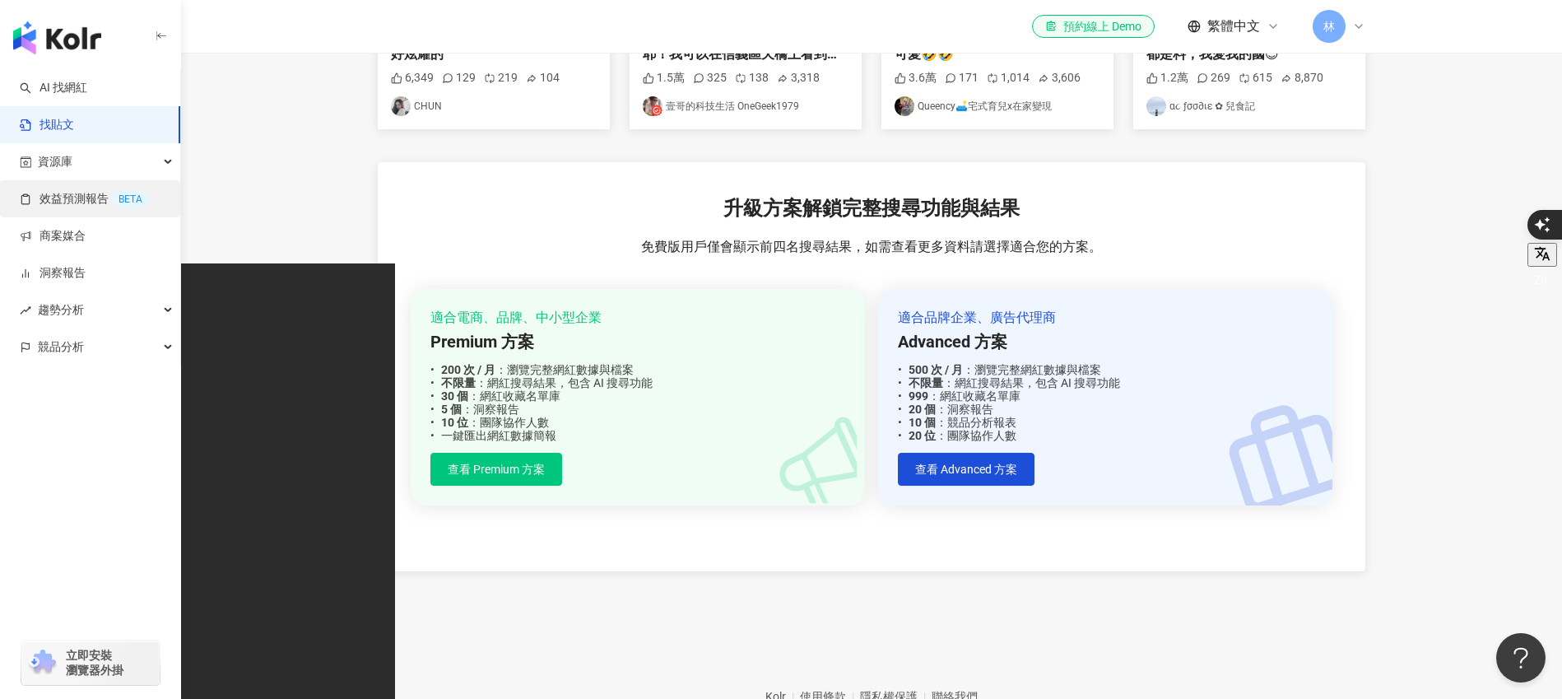
click at [58, 191] on link "效益預測報告 BETA" at bounding box center [84, 199] width 129 height 16
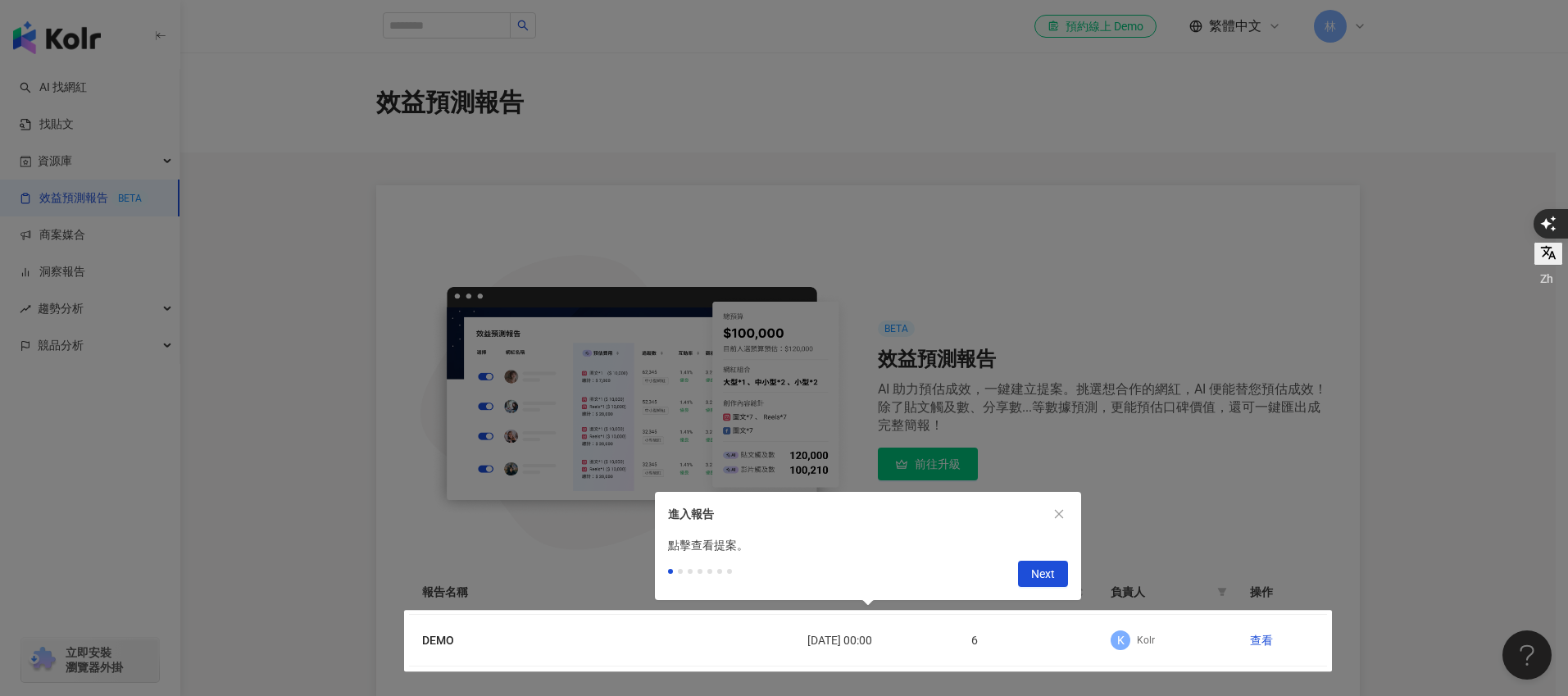
click at [63, 170] on div at bounding box center [784, 348] width 1568 height 696
